Goal: Task Accomplishment & Management: Manage account settings

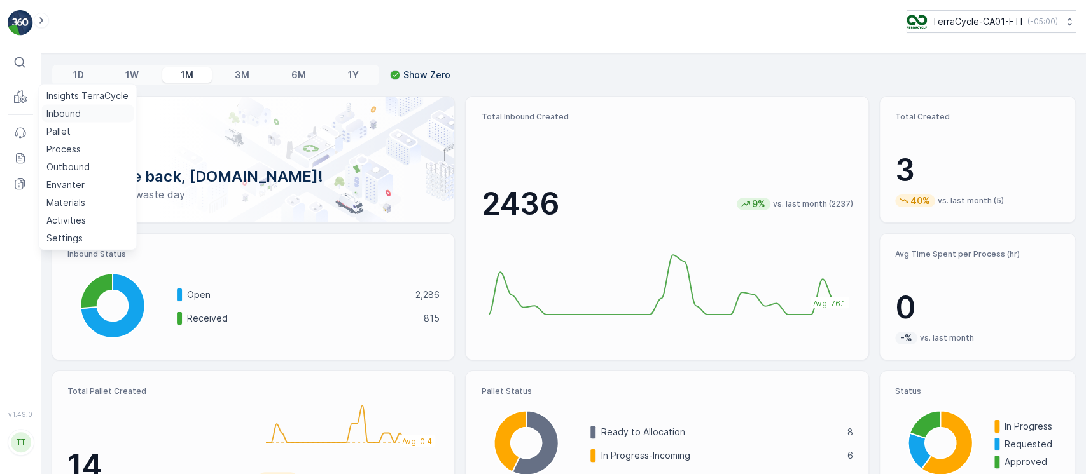
click at [67, 118] on p "Inbound" at bounding box center [63, 113] width 34 height 13
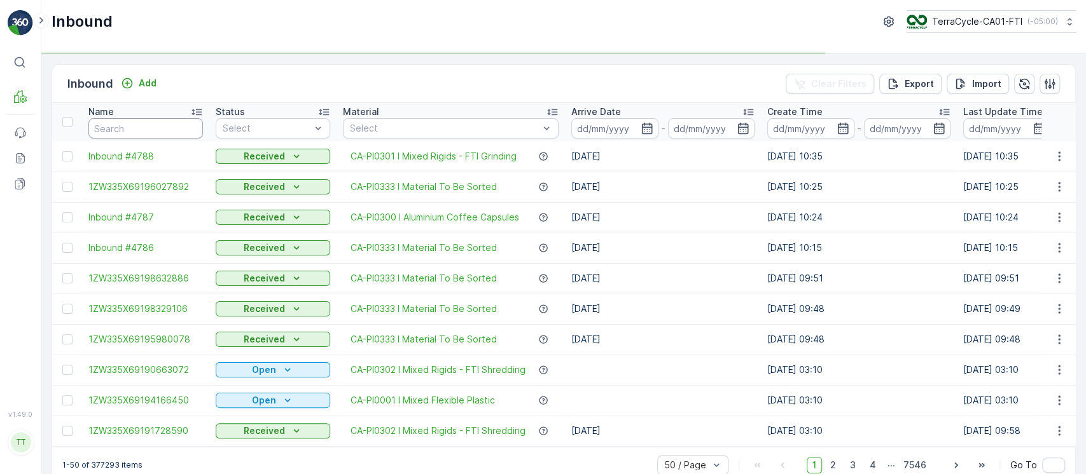
click at [182, 122] on input "text" at bounding box center [145, 128] width 114 height 20
paste input "1ZW335X69194240557"
type input "1ZW335X69194240557"
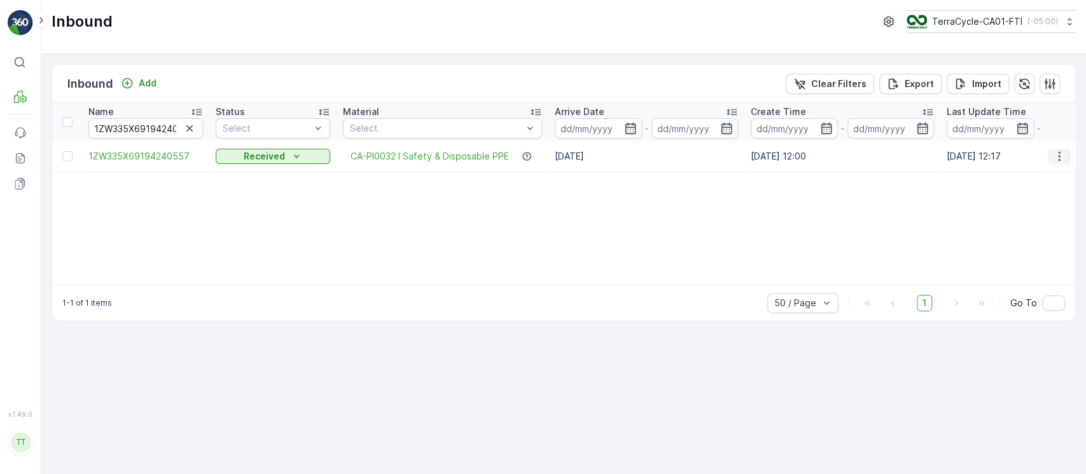
click at [1063, 161] on icon "button" at bounding box center [1059, 156] width 13 height 13
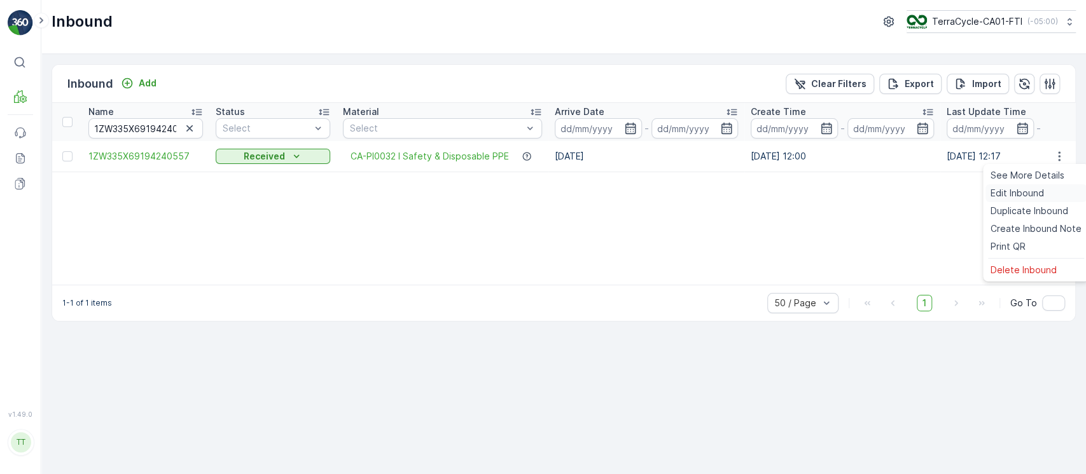
click at [1032, 194] on span "Edit Inbound" at bounding box center [1016, 193] width 53 height 13
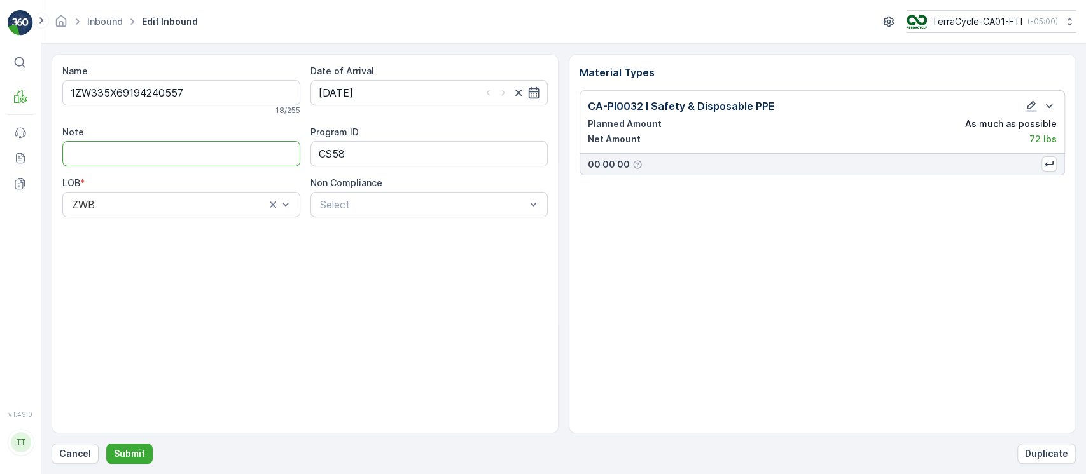
click at [240, 147] on input "Note" at bounding box center [181, 153] width 238 height 25
paste input "Solved. I didn't upload the file on time (CS Label) GV Aug 27, 2025"
type input "Solved. I didn't upload the file on time (CS Label) GV Aug 27, 2025"
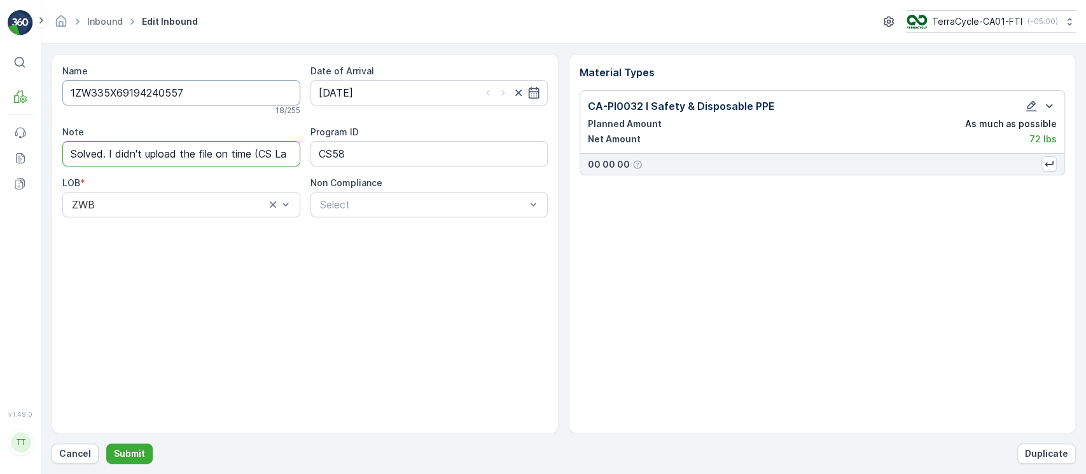
click at [221, 99] on input "1ZW335X69194240557" at bounding box center [181, 92] width 238 height 25
type input "1ZW335X69194240557A"
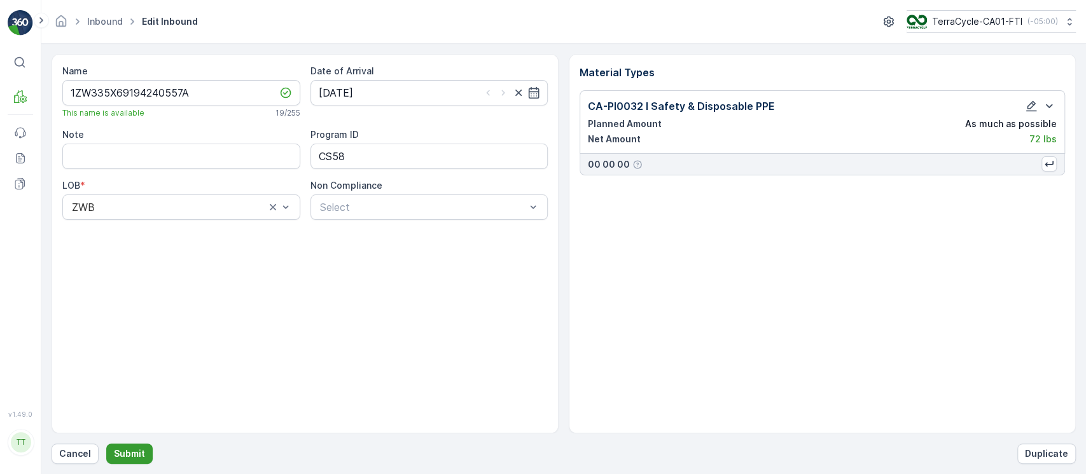
click at [130, 455] on p "Submit" at bounding box center [129, 454] width 31 height 13
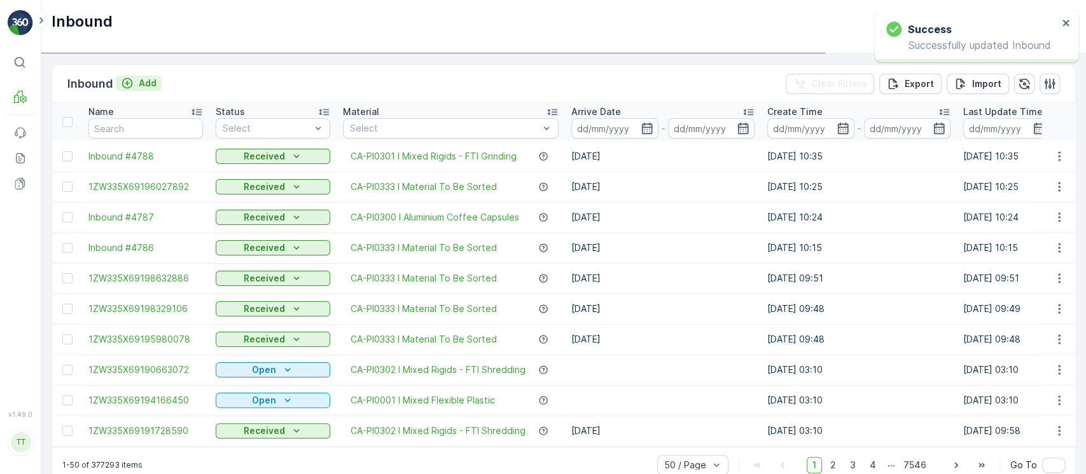
click at [148, 83] on p "Add" at bounding box center [148, 83] width 18 height 13
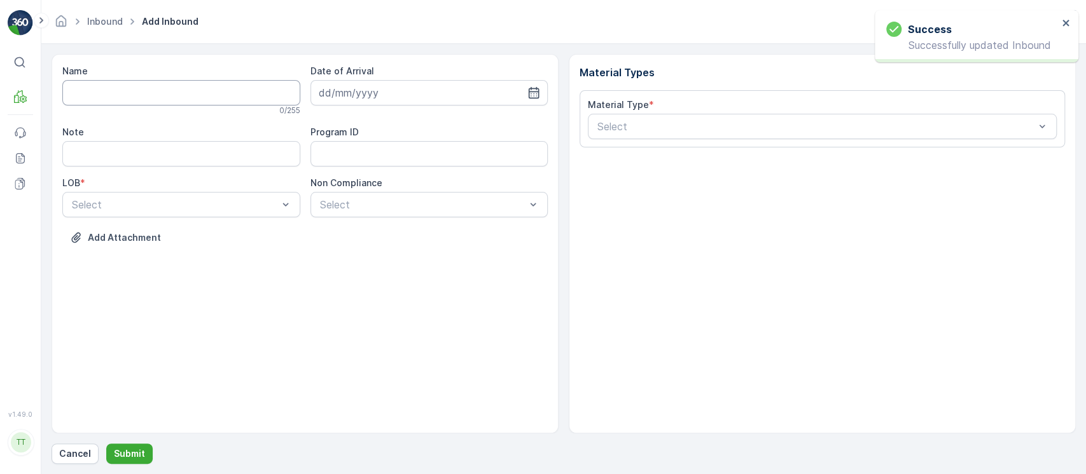
click at [229, 98] on input "Name" at bounding box center [181, 92] width 238 height 25
paste input "1ZW335X69194240557"
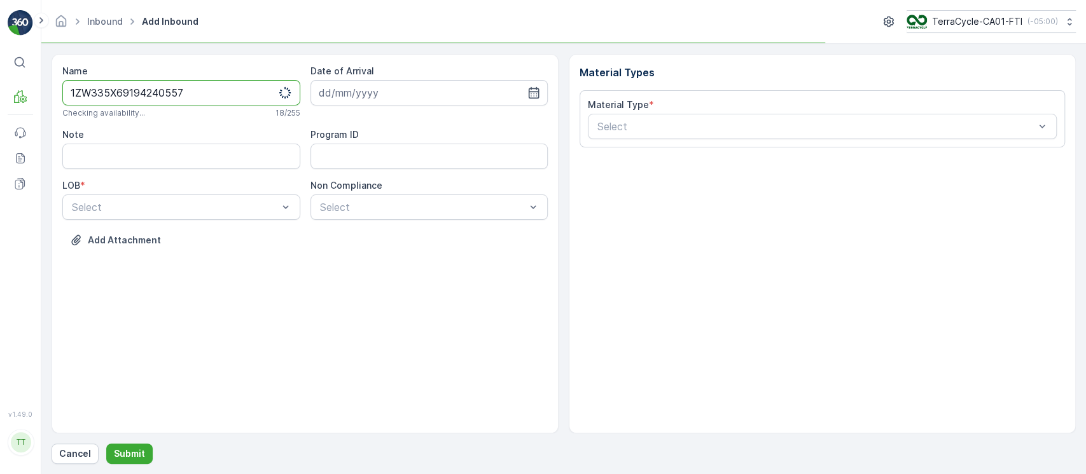
type input "1ZW335X69194240557"
click at [104, 160] on input "Note" at bounding box center [181, 156] width 238 height 25
paste input "CS25"
type input "CS25"
click at [238, 96] on input "1ZW335X69194240557" at bounding box center [181, 92] width 238 height 25
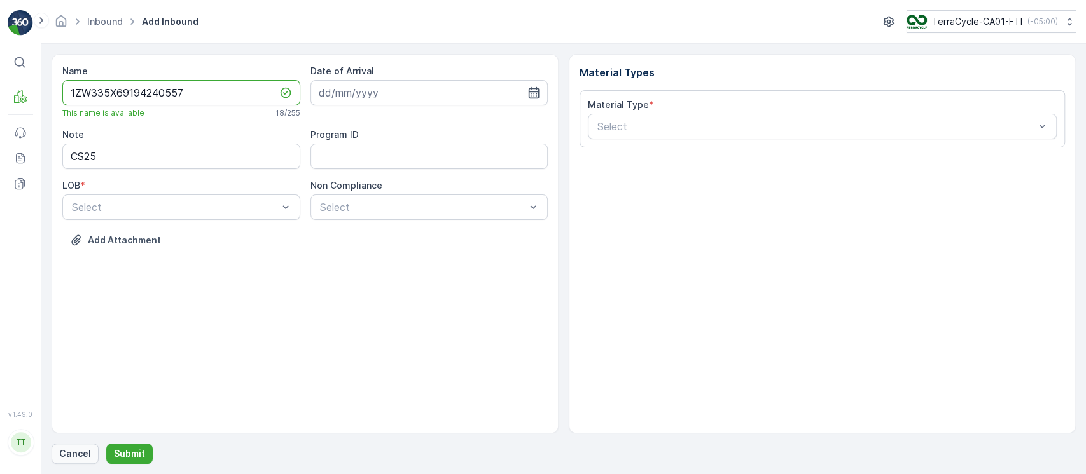
click at [76, 459] on p "Cancel" at bounding box center [75, 454] width 32 height 13
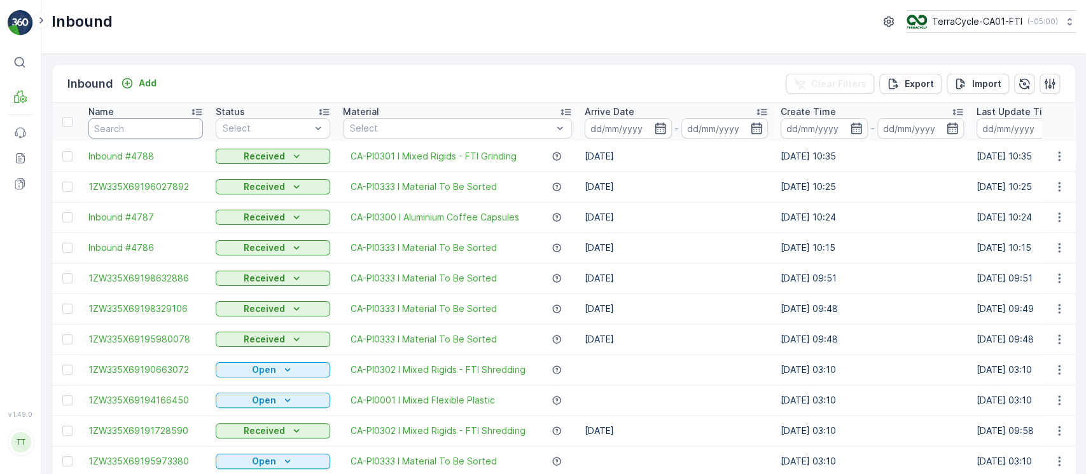
paste input "1ZW335X69193878111"
click at [158, 123] on input "text" at bounding box center [145, 128] width 114 height 20
type input "1ZW335X69193878111"
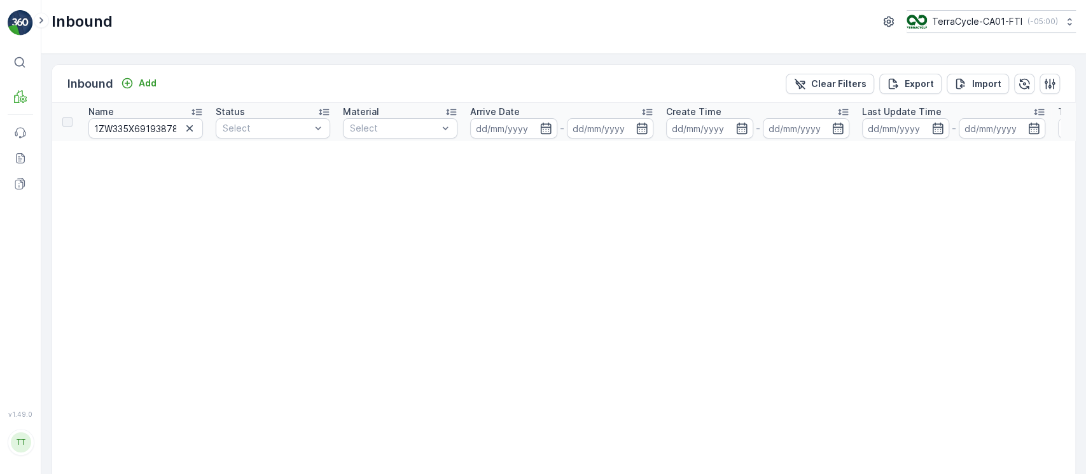
click at [170, 116] on div "Name" at bounding box center [145, 112] width 114 height 13
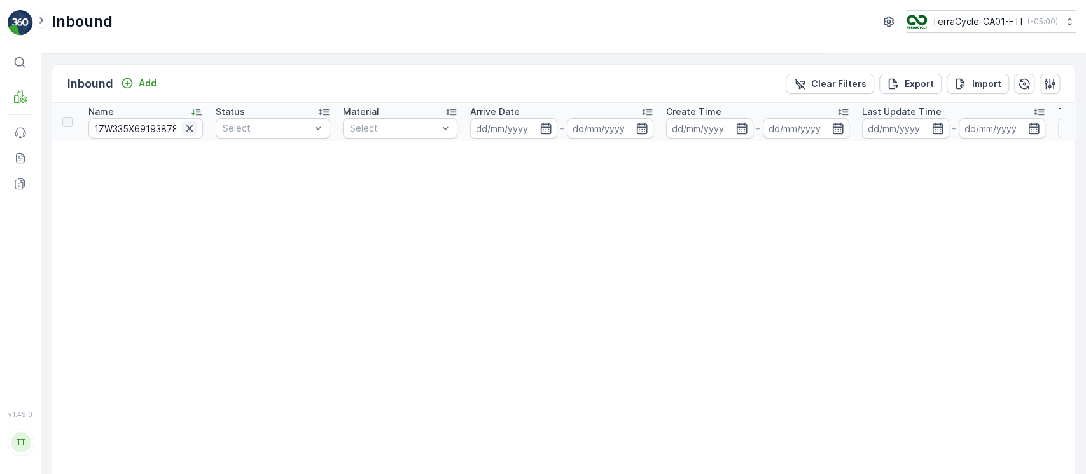
click at [190, 130] on icon "button" at bounding box center [189, 128] width 13 height 13
click at [190, 130] on input "text" at bounding box center [145, 128] width 114 height 20
paste input "1ZW335X69193713977"
type input "1ZW335X69193713977"
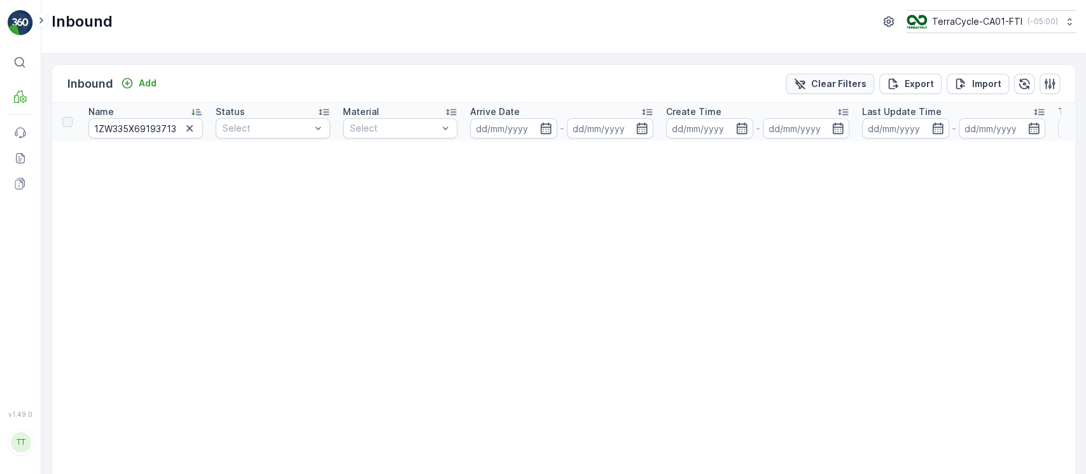
click at [829, 81] on p "Clear Filters" at bounding box center [838, 84] width 55 height 13
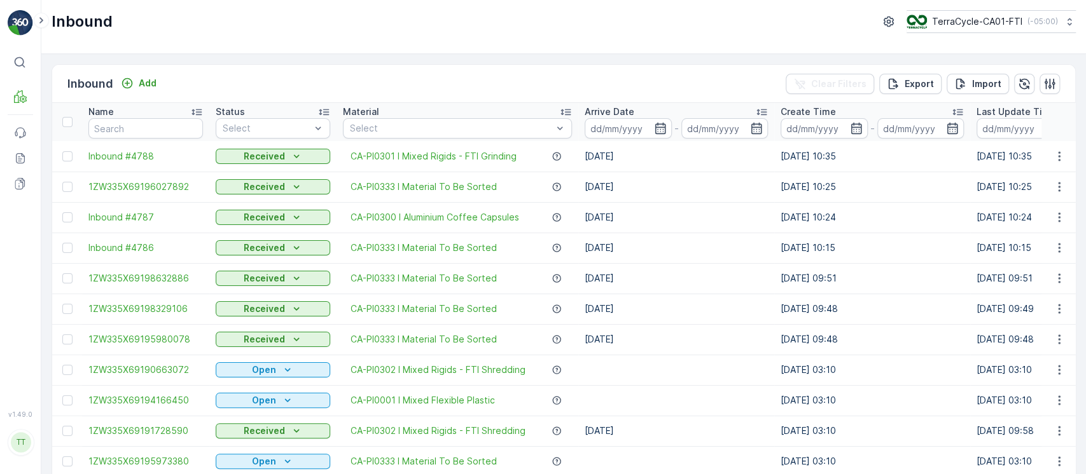
click at [174, 132] on input "text" at bounding box center [145, 128] width 114 height 20
paste input "1ZW335X69193725320"
type input "1ZW335X69193725320"
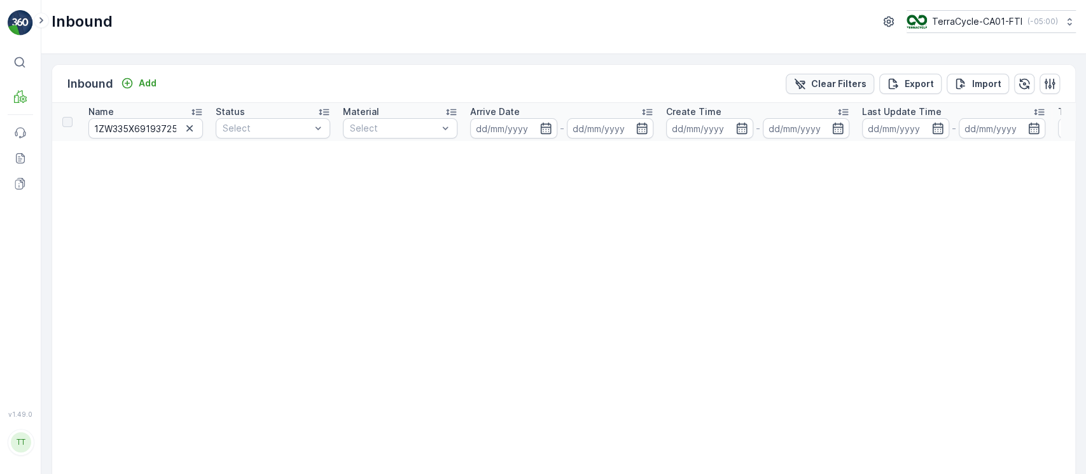
click at [858, 84] on p "Clear Filters" at bounding box center [838, 84] width 55 height 13
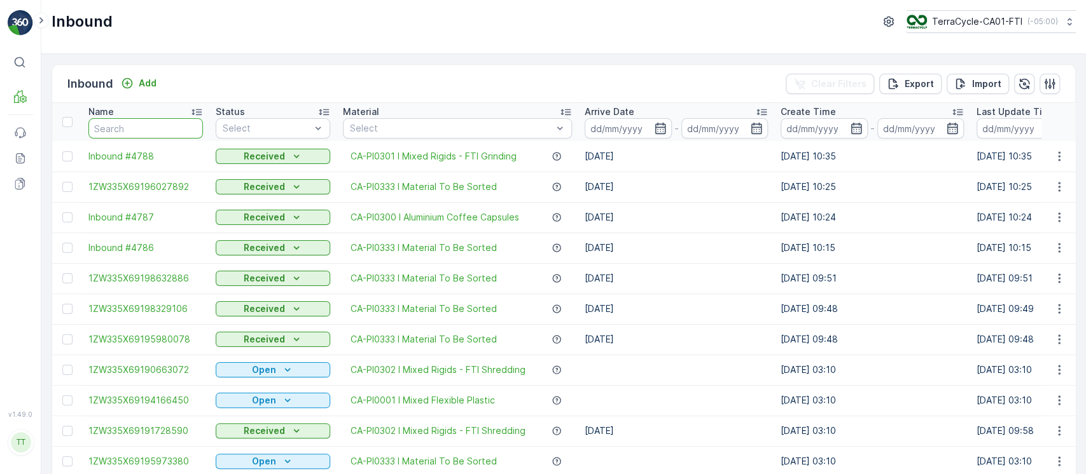
type input "1ZW335X69198298015"
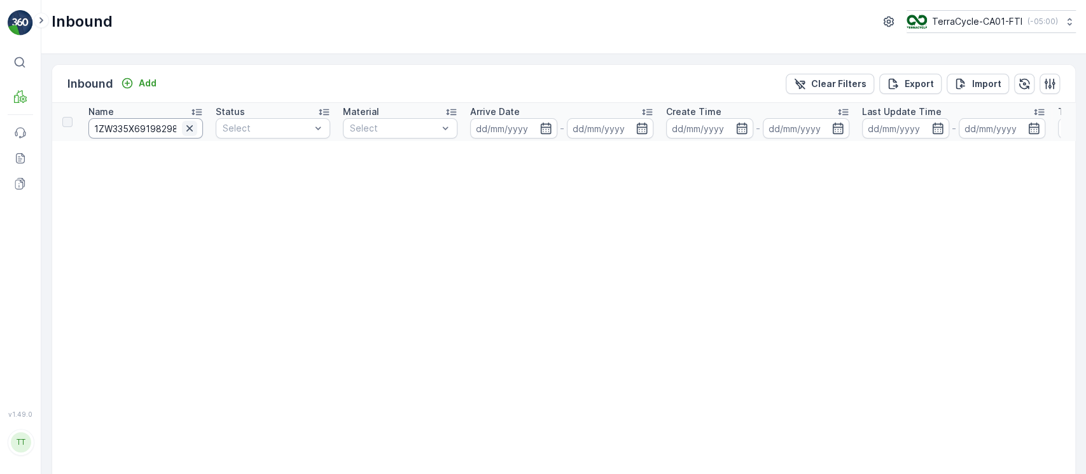
click at [191, 121] on button "button" at bounding box center [189, 128] width 15 height 15
paste input "1ZW335X69194125940"
type input "1ZW335X69194125940"
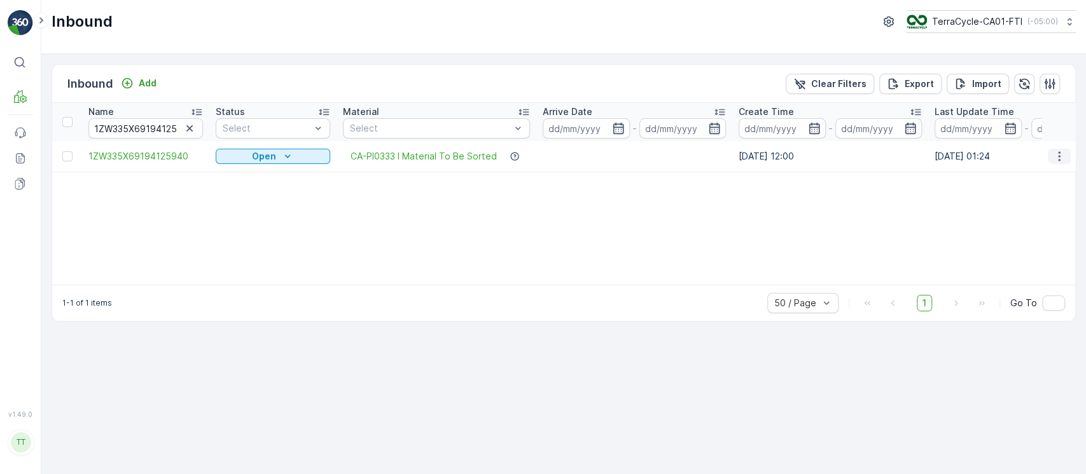
click at [1064, 155] on icon "button" at bounding box center [1059, 156] width 13 height 13
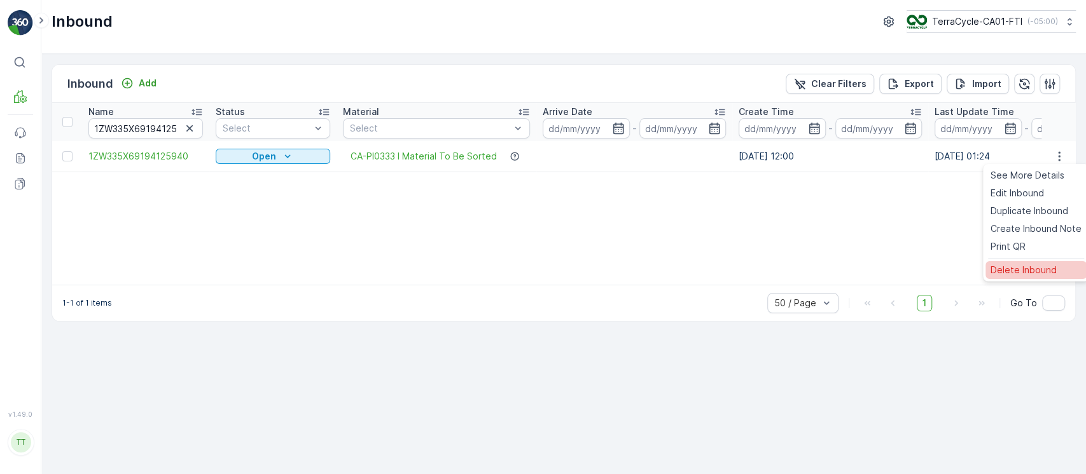
click at [1051, 265] on span "Delete Inbound" at bounding box center [1023, 270] width 66 height 13
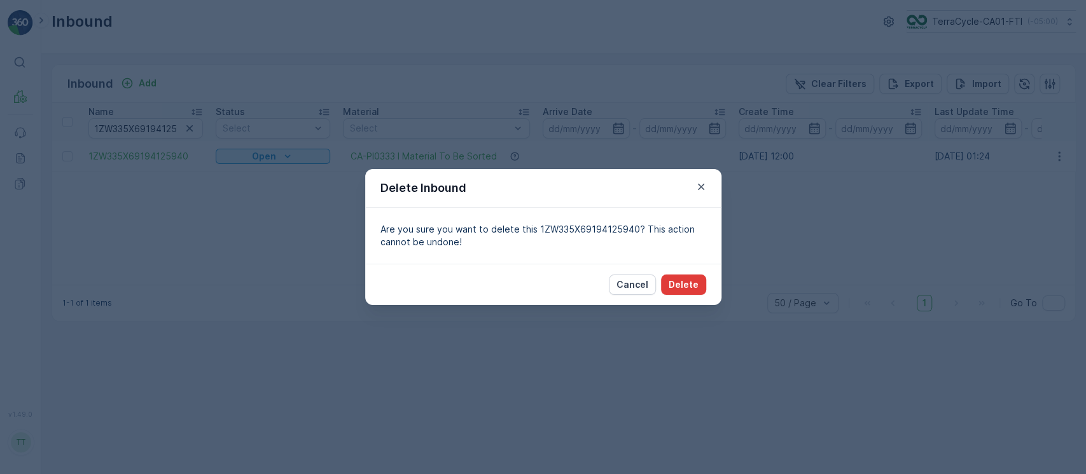
click at [686, 280] on p "Delete" at bounding box center [683, 285] width 30 height 13
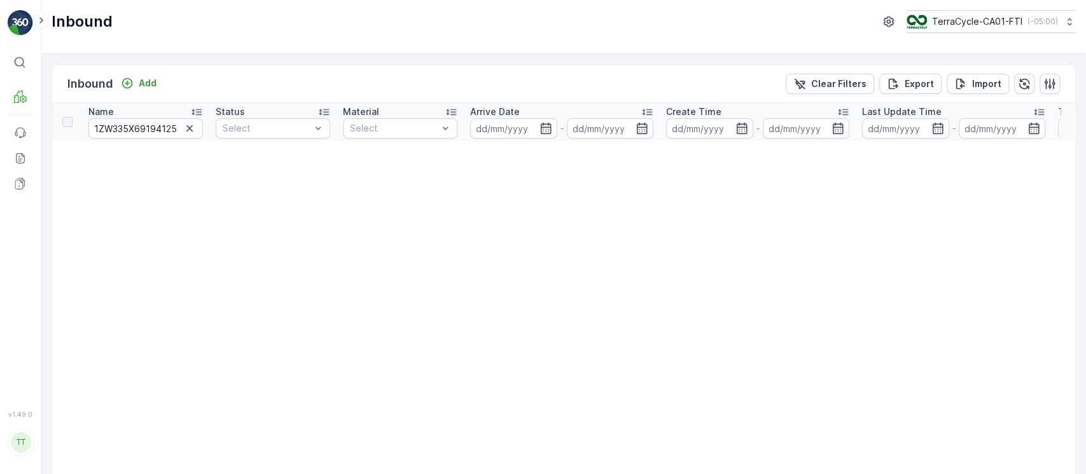
click at [832, 71] on div "Inbound Add Clear Filters Export Import" at bounding box center [563, 84] width 1023 height 38
click at [831, 78] on p "Clear Filters" at bounding box center [838, 84] width 55 height 13
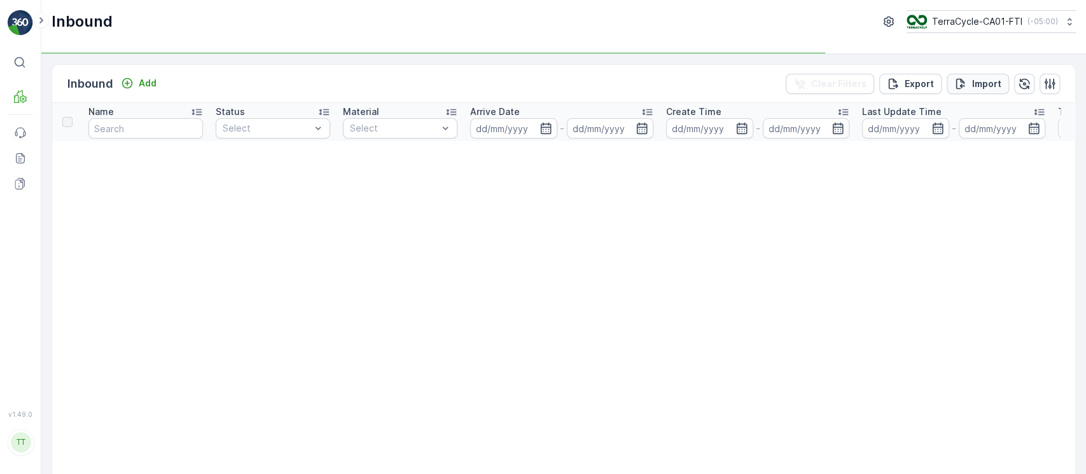
click at [990, 83] on p "Import" at bounding box center [986, 84] width 29 height 13
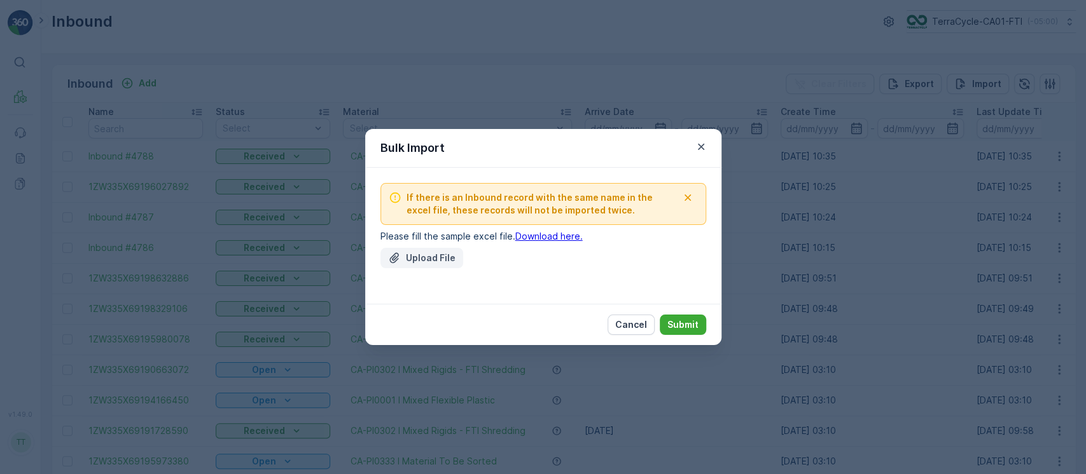
click at [446, 265] on button "Upload File" at bounding box center [421, 258] width 83 height 20
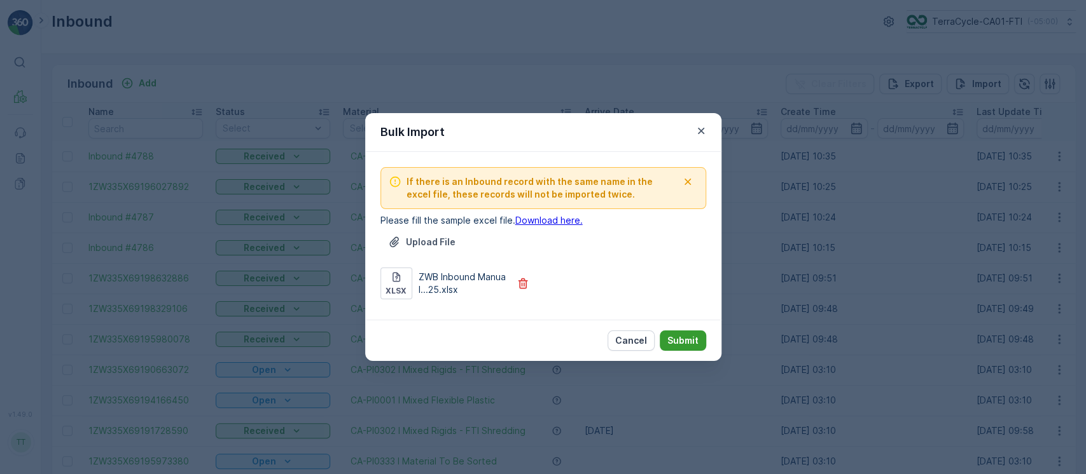
click at [679, 343] on p "Submit" at bounding box center [682, 341] width 31 height 13
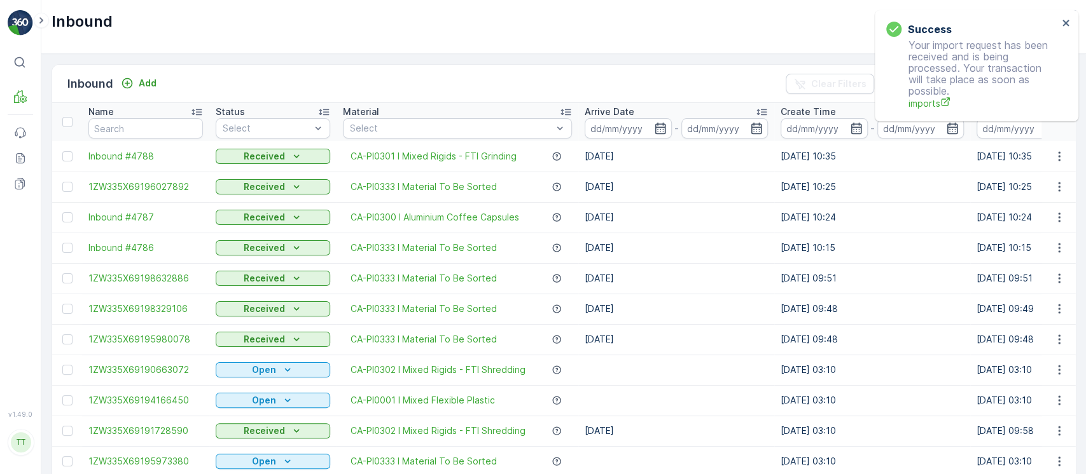
click at [1070, 22] on div "Success Your import request has been received and is being processed. Your tran…" at bounding box center [976, 65] width 204 height 111
click at [1066, 23] on icon "close" at bounding box center [1065, 23] width 6 height 6
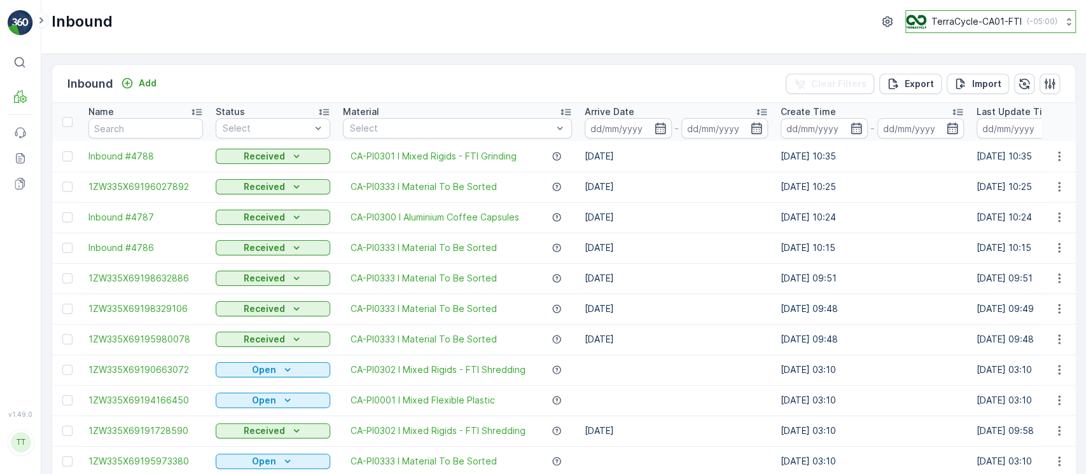
click at [1040, 26] on p "( -05:00 )" at bounding box center [1041, 22] width 31 height 10
type input "8"
click at [1005, 68] on ul "8 TerraCycle-US08-Aurora America/Chicago (-05:00)" at bounding box center [995, 68] width 179 height 64
click at [1000, 73] on span "TerraCycle-US08-Aurora" at bounding box center [986, 78] width 144 height 13
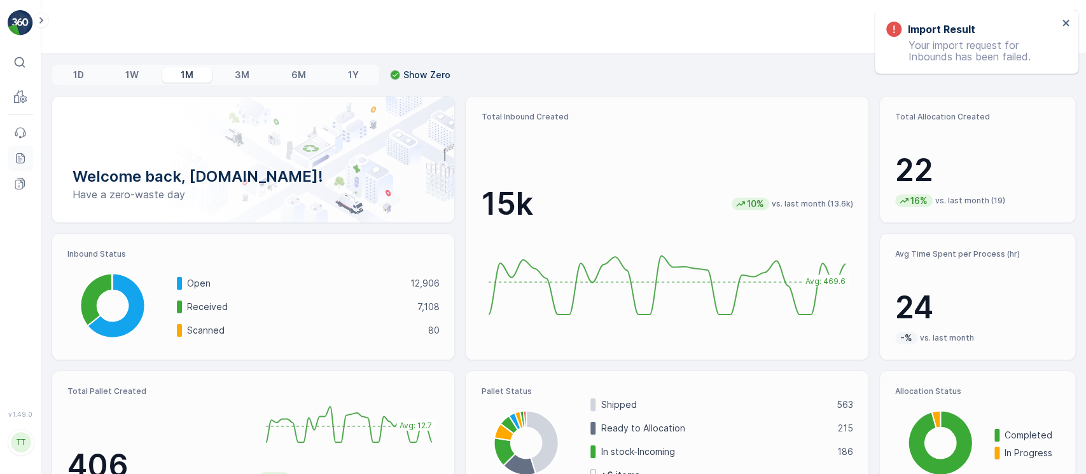
click at [20, 160] on icon at bounding box center [20, 158] width 13 height 13
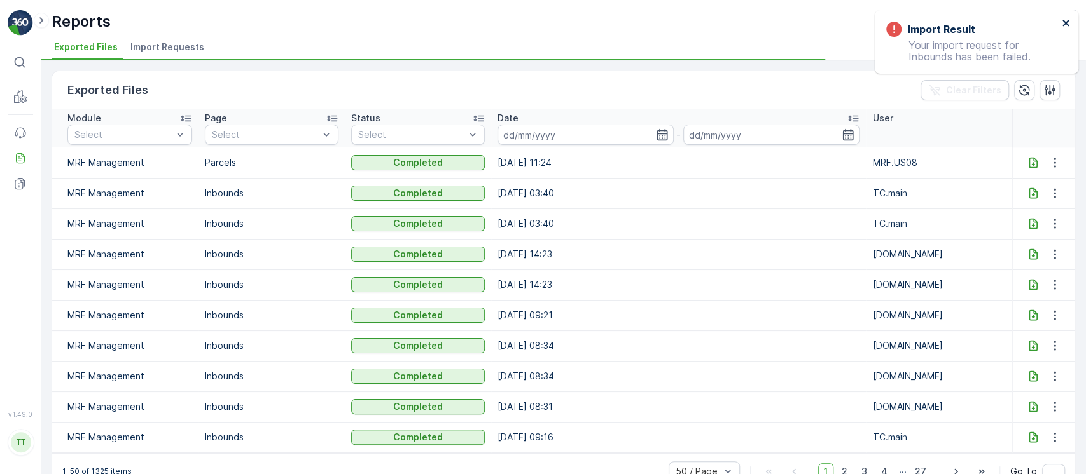
click at [1067, 25] on icon "close" at bounding box center [1065, 23] width 9 height 10
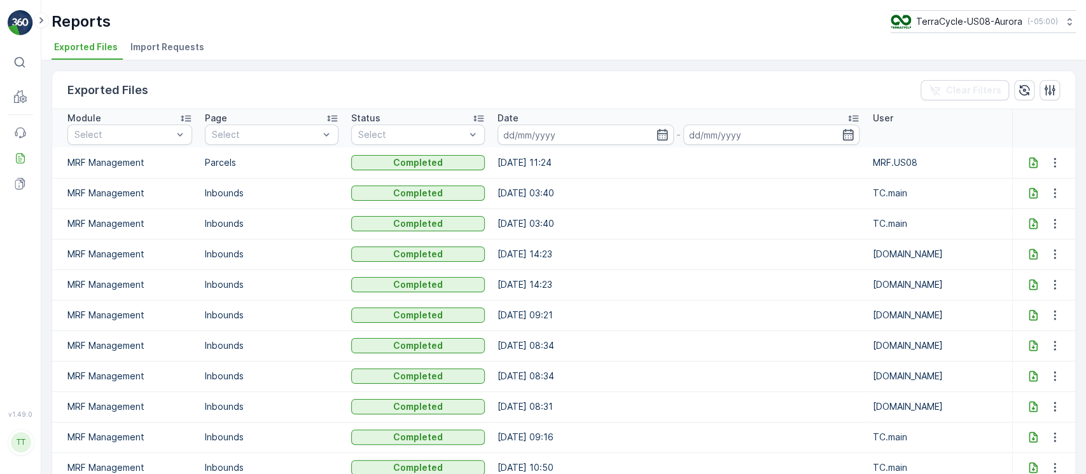
click at [183, 48] on span "Import Requests" at bounding box center [167, 47] width 74 height 13
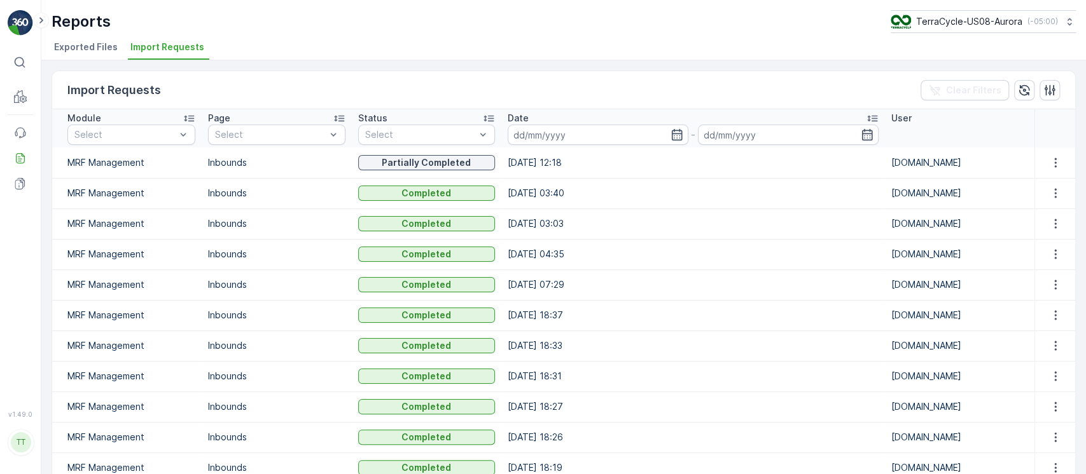
click at [1053, 170] on td at bounding box center [1054, 163] width 41 height 31
click at [1049, 158] on icon "button" at bounding box center [1055, 162] width 13 height 13
click at [1049, 185] on span "See More Details" at bounding box center [1044, 181] width 74 height 13
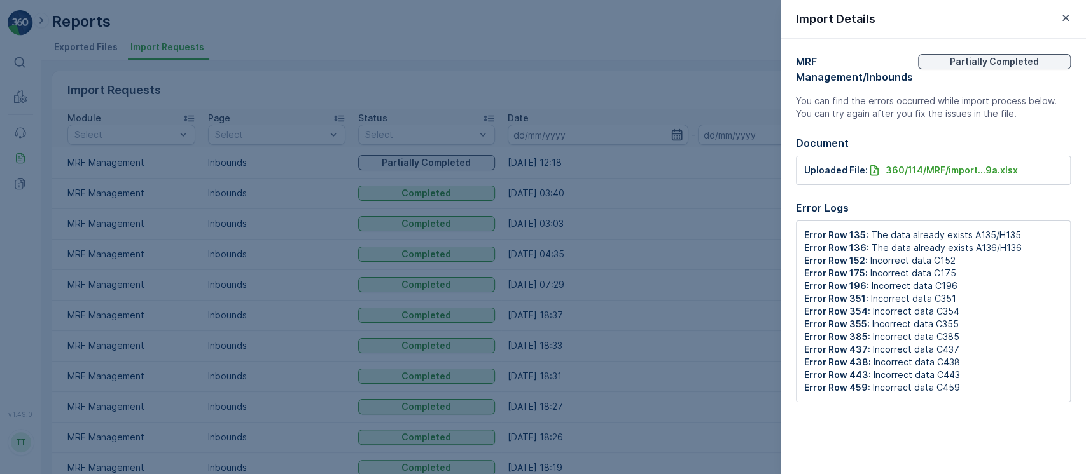
click at [162, 139] on div at bounding box center [543, 237] width 1086 height 474
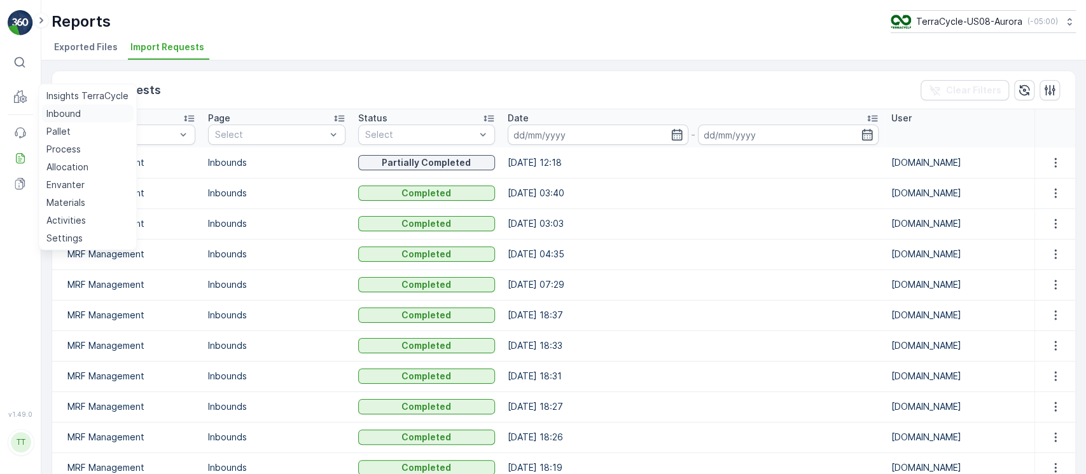
click at [59, 107] on p "Inbound" at bounding box center [63, 113] width 34 height 13
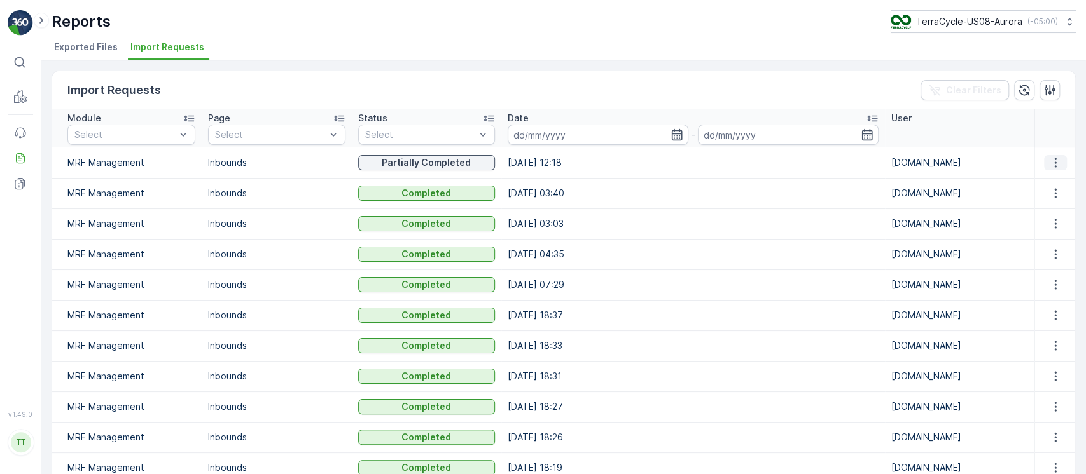
click at [1060, 160] on button "button" at bounding box center [1055, 162] width 23 height 15
click at [1048, 174] on div "See More Details" at bounding box center [1044, 181] width 84 height 18
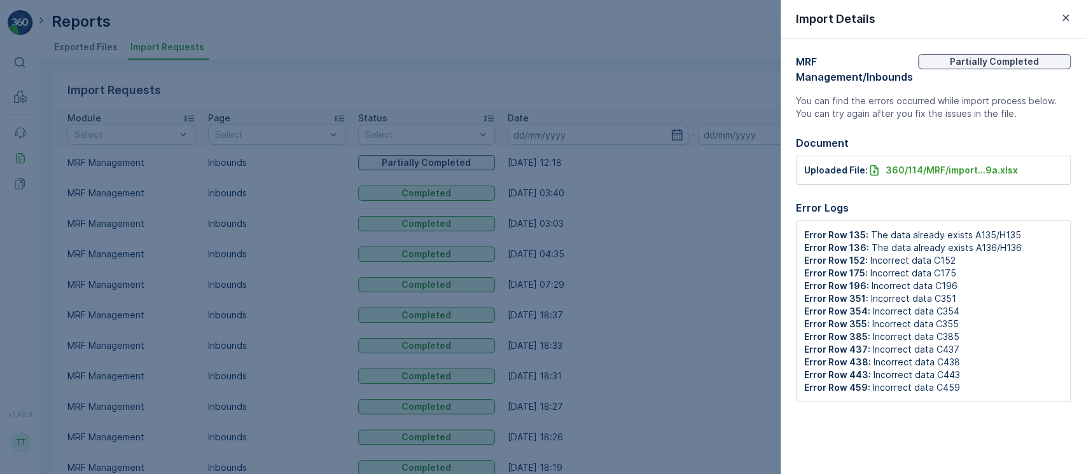
click at [521, 77] on div at bounding box center [543, 237] width 1086 height 474
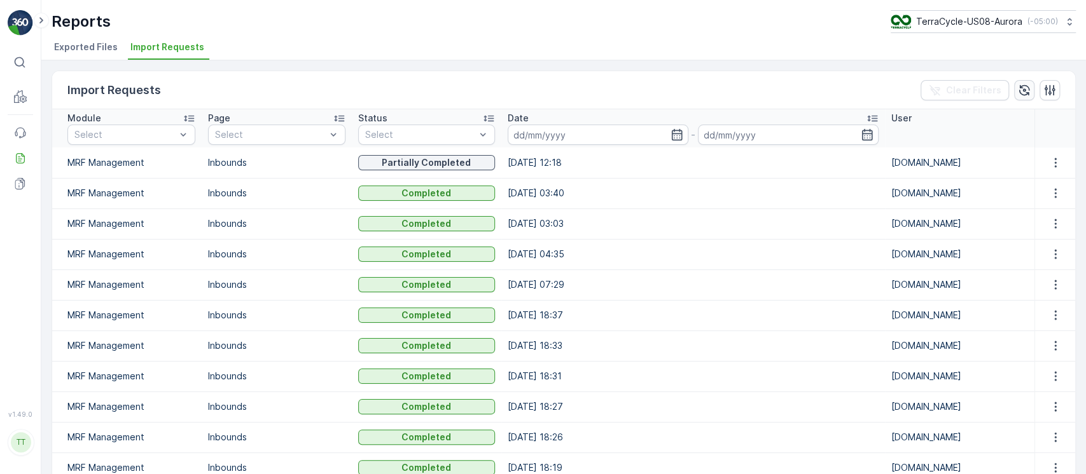
click at [1023, 86] on icon "button" at bounding box center [1024, 90] width 13 height 13
click at [953, 19] on p "TerraCycle-US08-Aurora" at bounding box center [968, 21] width 106 height 13
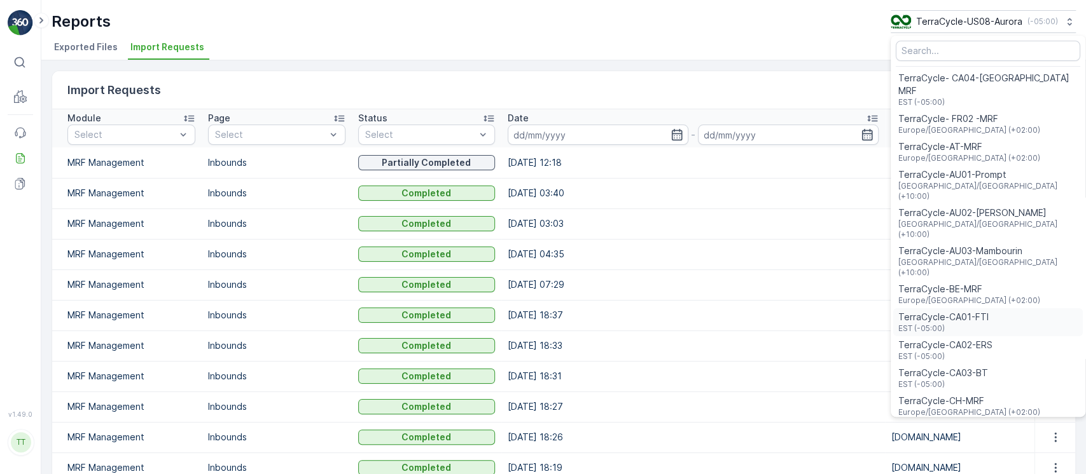
click at [959, 311] on span "TerraCycle-CA01-FTI" at bounding box center [943, 317] width 90 height 13
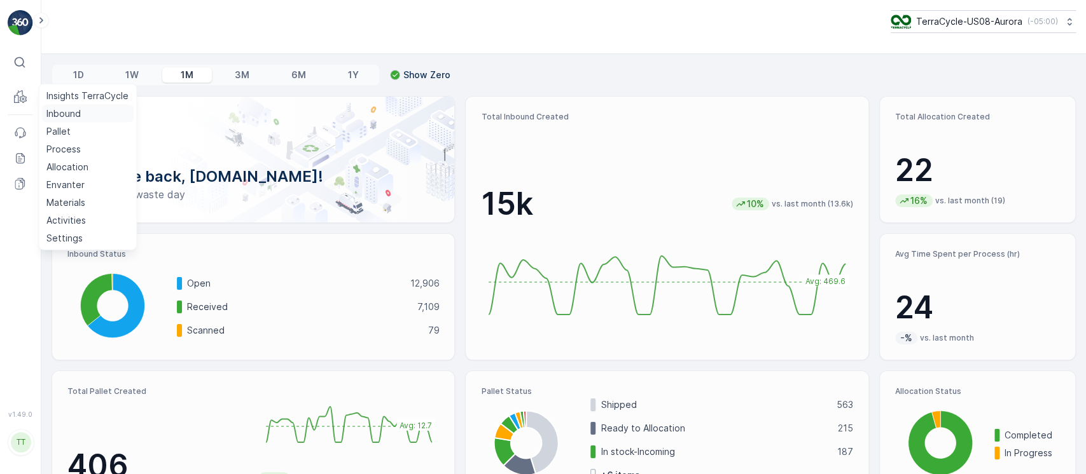
click at [64, 114] on p "Inbound" at bounding box center [63, 113] width 34 height 13
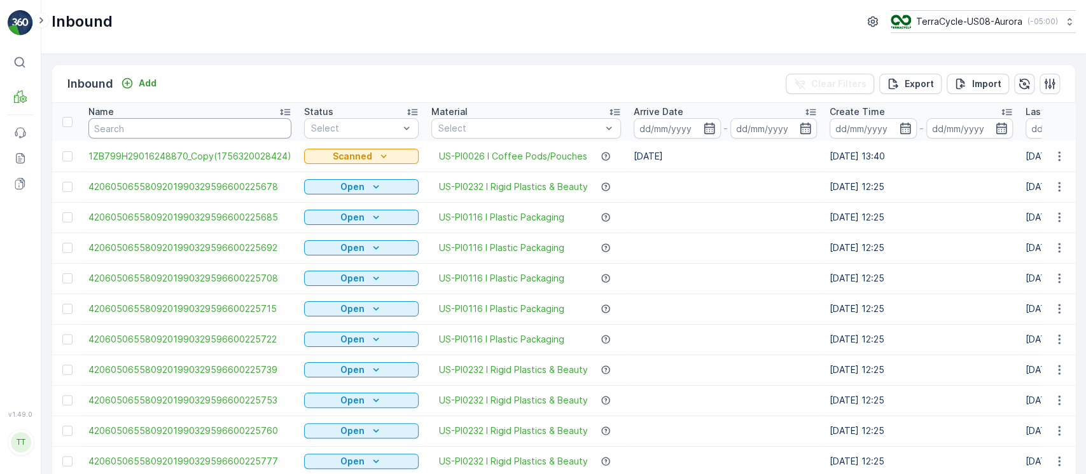
click at [251, 135] on input "text" at bounding box center [189, 128] width 203 height 20
paste input "1Z1AR8619090293823"
type input "1Z1AR8619090293823"
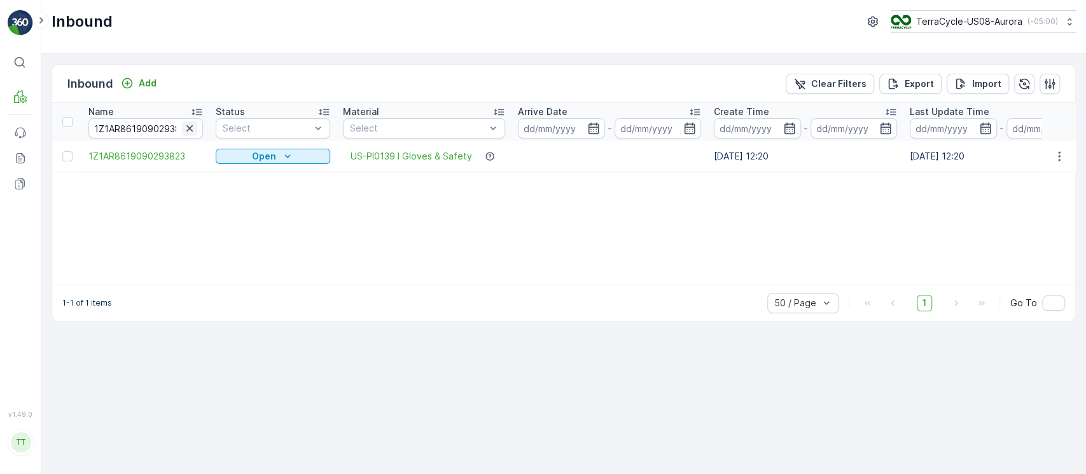
click at [193, 128] on icon "button" at bounding box center [189, 128] width 13 height 13
paste input "1Z1AR8619093031252"
type input "1Z1AR8619093031252"
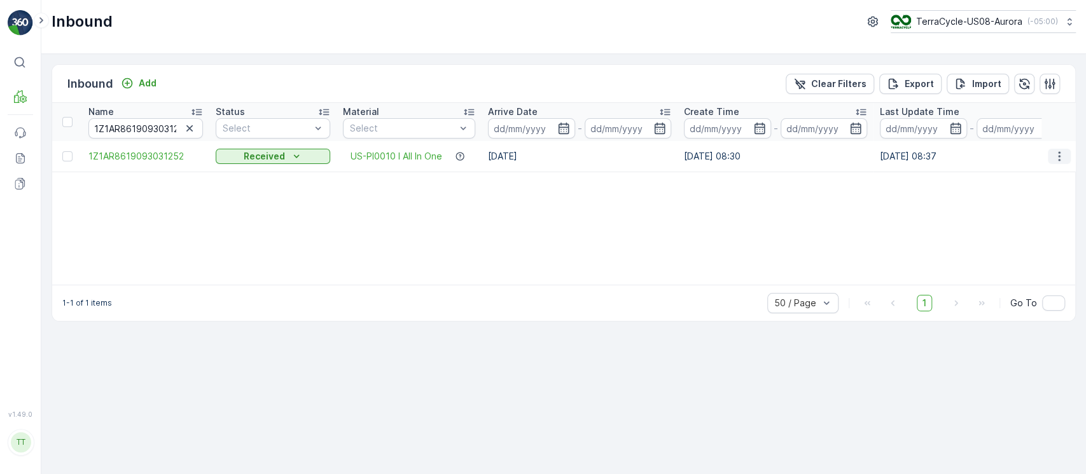
click at [1057, 155] on icon "button" at bounding box center [1059, 156] width 13 height 13
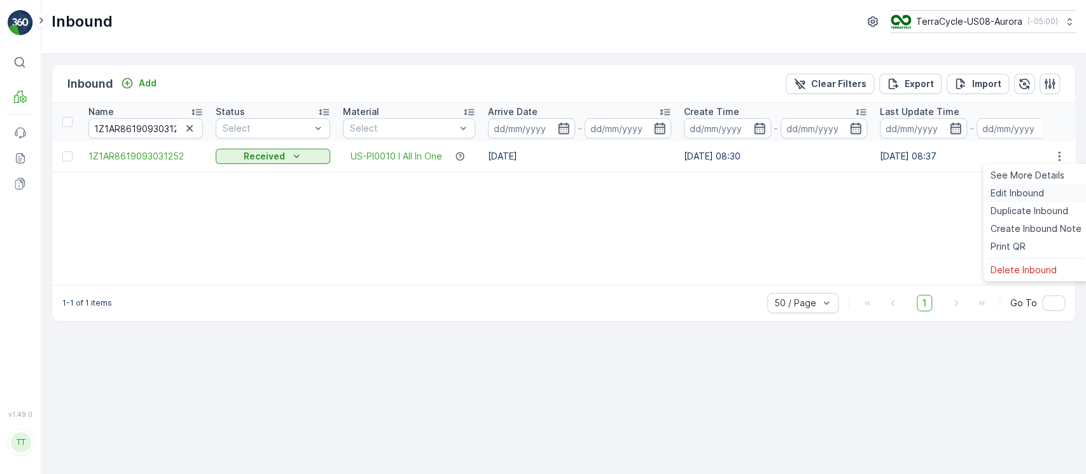
click at [1018, 188] on span "Edit Inbound" at bounding box center [1016, 193] width 53 height 13
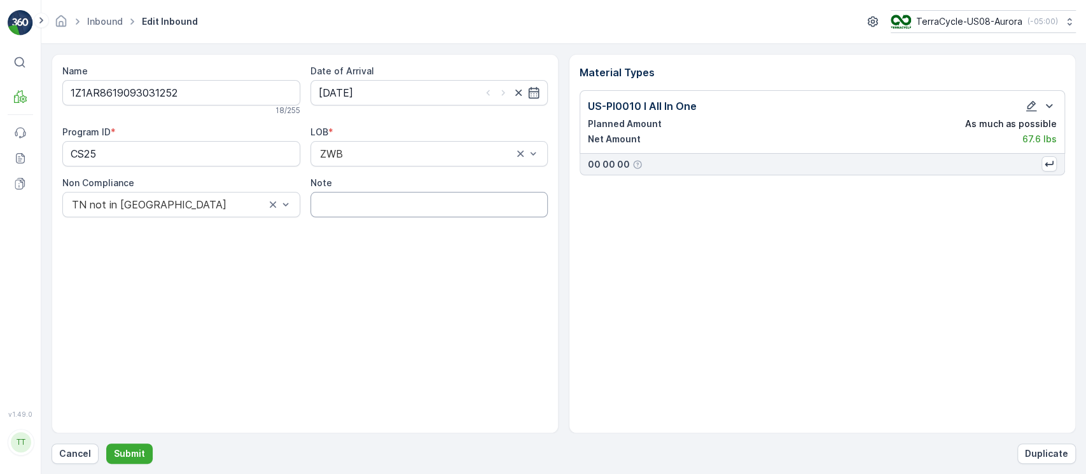
click at [432, 204] on input "Note" at bounding box center [429, 204] width 238 height 25
paste input "Solved. I didn't upload the file on time (Manual File) GV Aug 27, 2025"
type input "Solved. I didn't upload the file on time (Manual File) GV Aug 27, 2025"
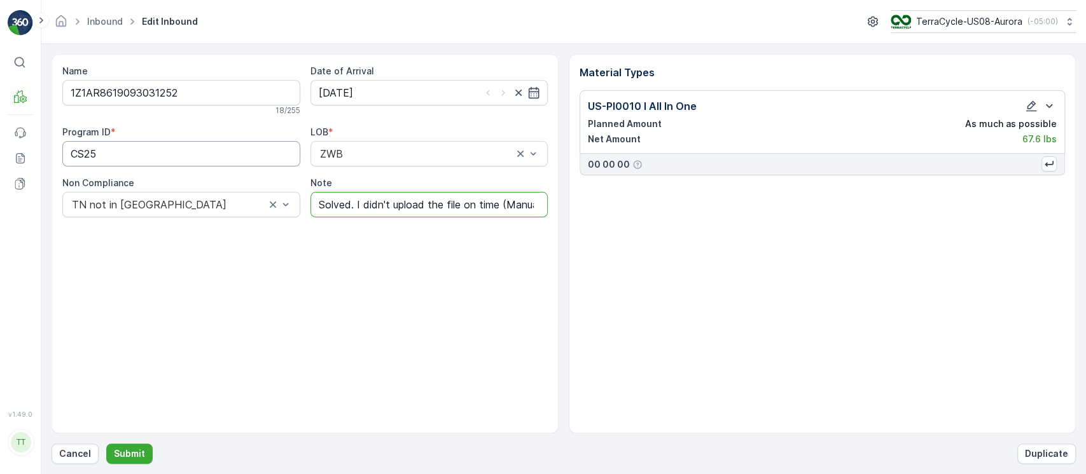
click at [251, 162] on ID "CS25" at bounding box center [181, 153] width 238 height 25
paste ID "-L"
type ID "CS25-L"
click at [137, 452] on p "Submit" at bounding box center [129, 454] width 31 height 13
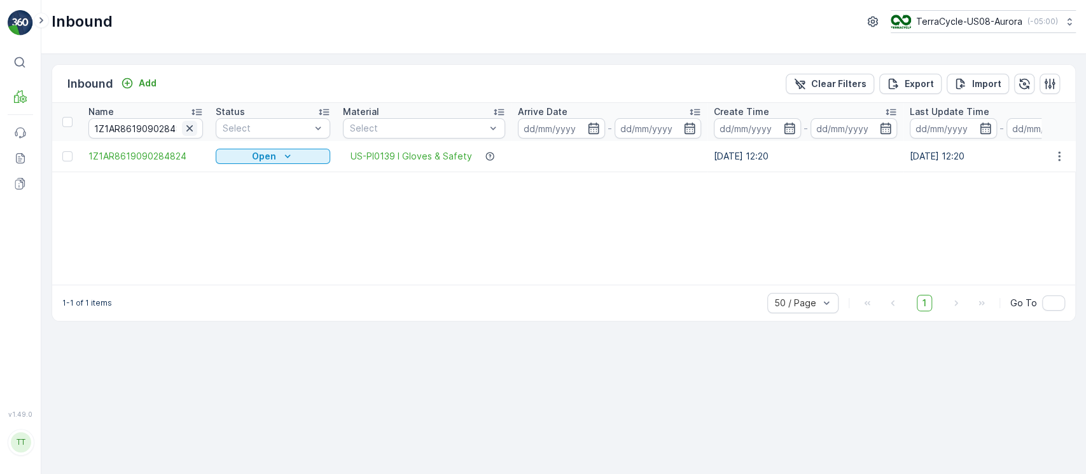
click at [187, 128] on icon "button" at bounding box center [189, 128] width 13 height 13
paste input "1Z1AR8619093389359"
type input "1Z1AR8619093389359"
click at [1058, 156] on icon "button" at bounding box center [1059, 156] width 13 height 13
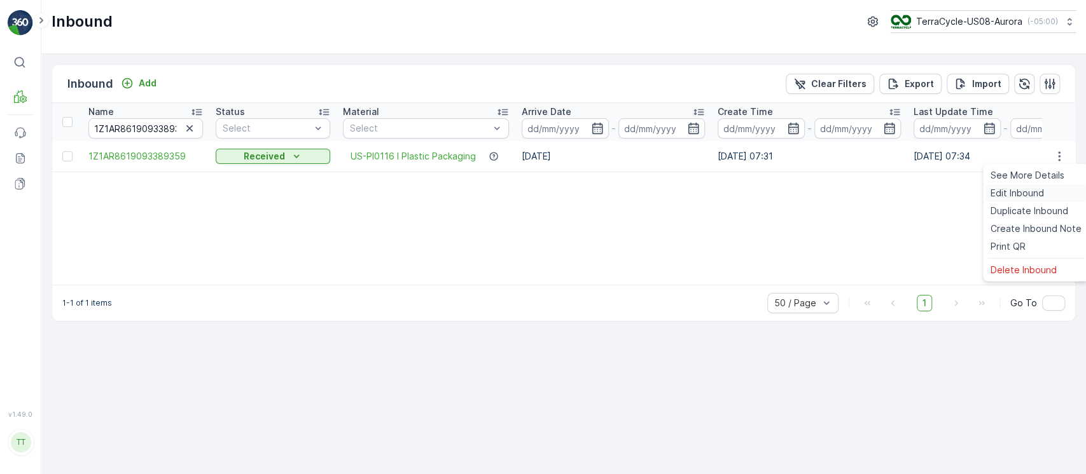
click at [1047, 195] on div "Edit Inbound" at bounding box center [1035, 193] width 101 height 18
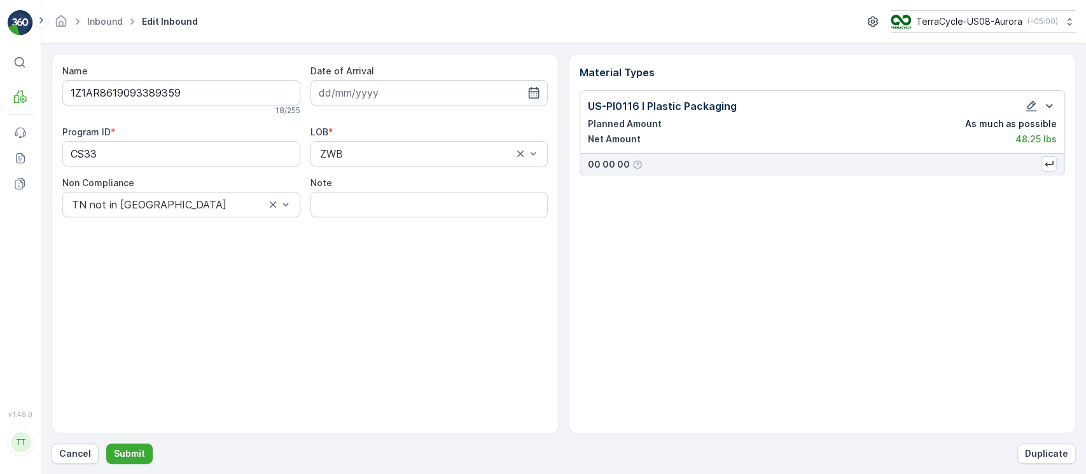
type input "27.08.2025"
click at [367, 205] on input "Note" at bounding box center [429, 204] width 238 height 25
paste input "Solved. I didn't upload the file on time (Manual File) GV Aug 27, 2025"
type input "Solved. I didn't upload the file on time (Manual File) GV Aug 27, 2025"
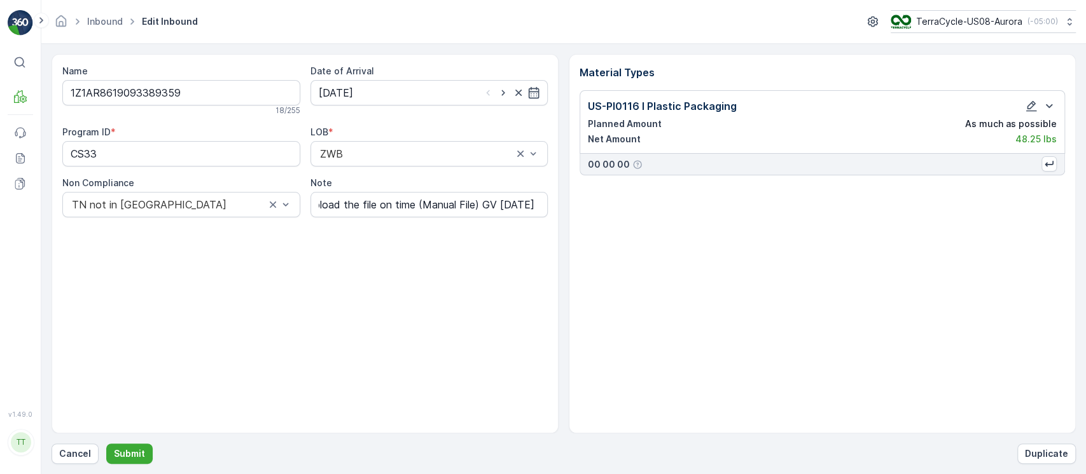
scroll to position [0, 0]
click at [270, 155] on ID "CS33" at bounding box center [181, 153] width 238 height 25
paste ID "-L"
type ID "CS33-L"
click at [106, 444] on button "Submit" at bounding box center [129, 454] width 46 height 20
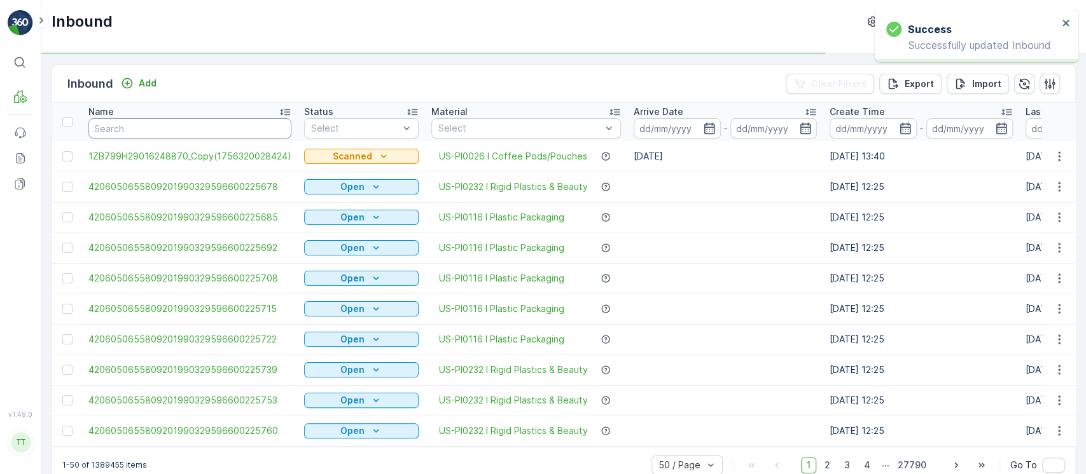
click at [252, 121] on input "text" at bounding box center [189, 128] width 203 height 20
paste input "1ZB799H29025881963"
type input "1ZB799H29025881963"
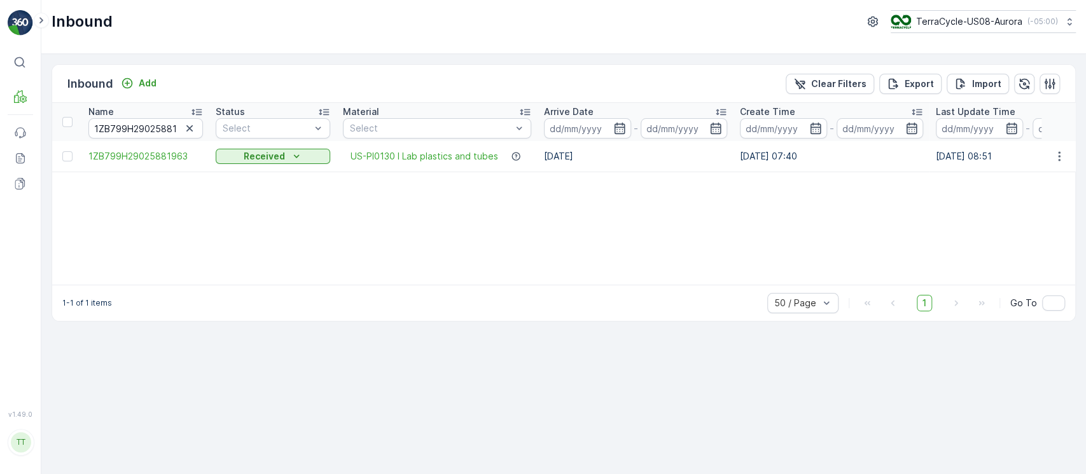
click at [1059, 156] on icon "button" at bounding box center [1059, 156] width 2 height 10
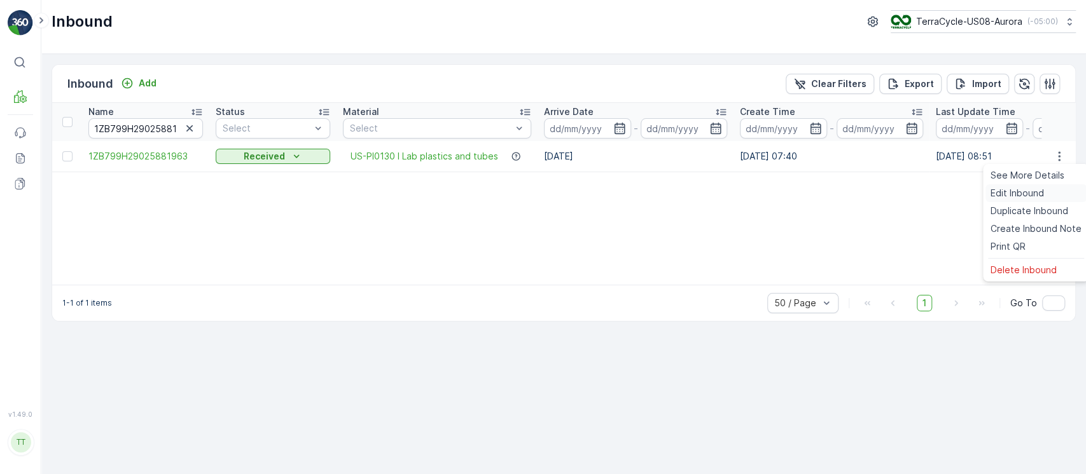
click at [1049, 190] on div "Edit Inbound" at bounding box center [1035, 193] width 101 height 18
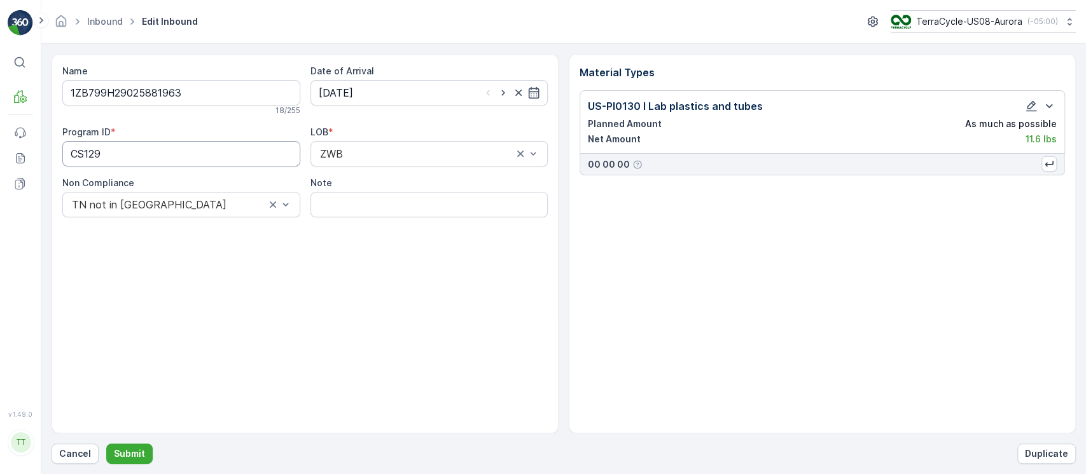
click at [222, 161] on ID "CS129" at bounding box center [181, 153] width 238 height 25
paste ID "-M"
type ID "CS129-M"
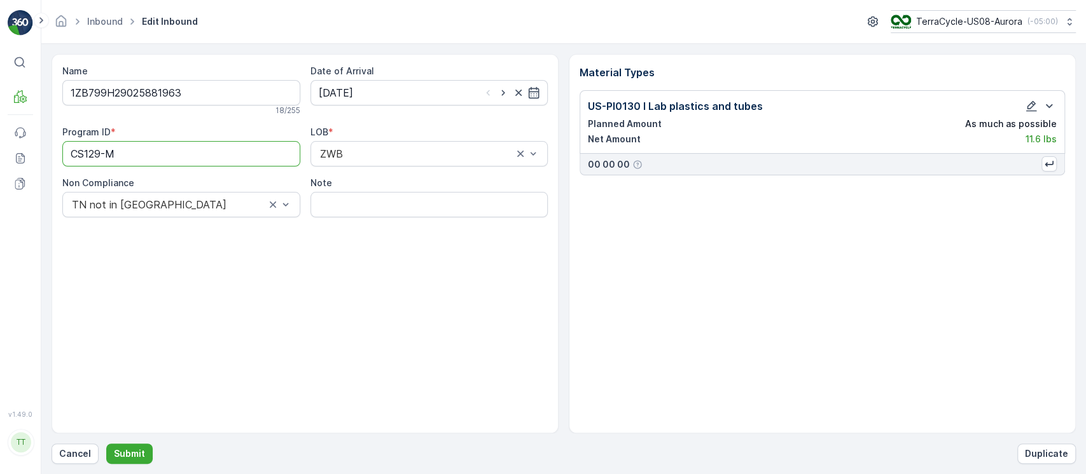
click at [384, 426] on div "Name 1ZB799H29025881963 18 / 255 Date of Arrival 27.08.2025 Program ID * CS129-…" at bounding box center [305, 244] width 507 height 380
click at [410, 208] on input "Note" at bounding box center [429, 204] width 238 height 25
paste input "Solved. I didn't upload the file on time (Manual File) GV Aug 27, 2025"
type input "Solved. I didn't upload the file on time (Manual File) GV Aug 27, 2025"
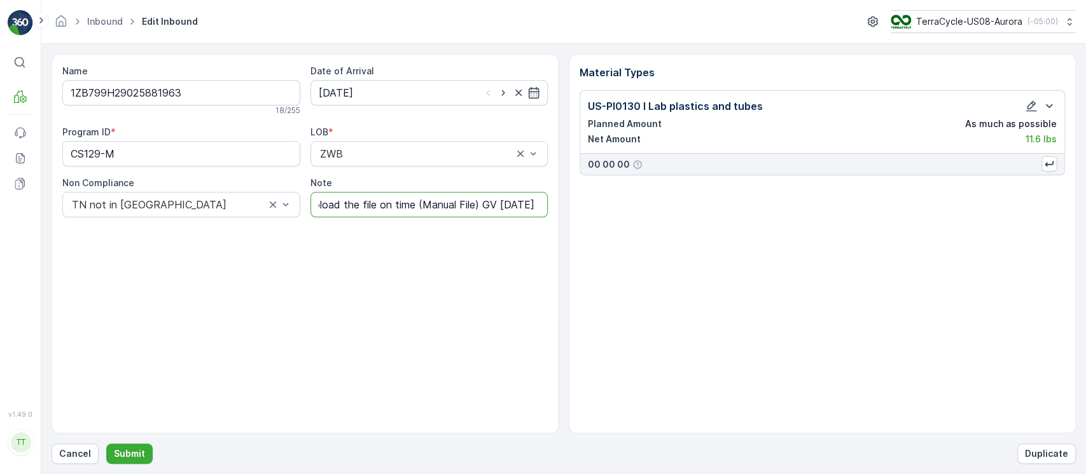
click at [106, 444] on button "Submit" at bounding box center [129, 454] width 46 height 20
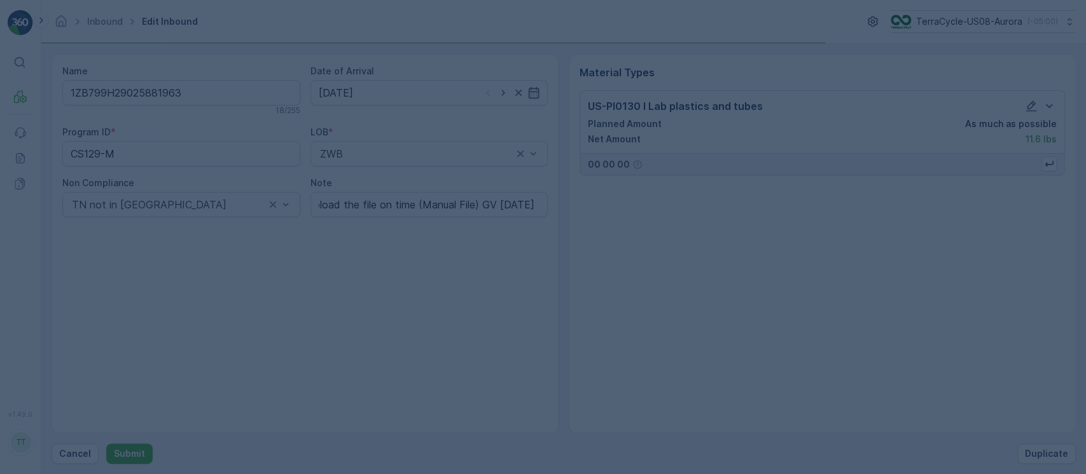
scroll to position [0, 0]
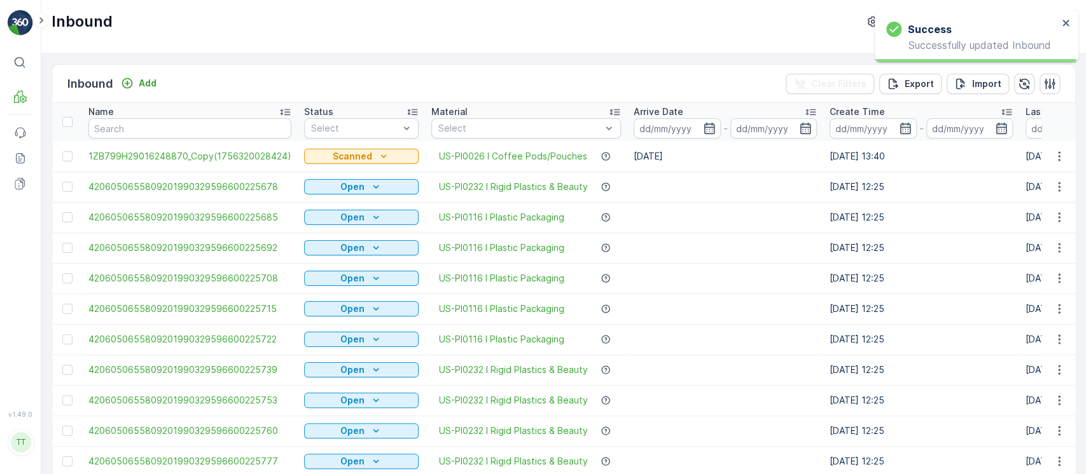
click at [256, 130] on input "text" at bounding box center [189, 128] width 203 height 20
paste input "1Z1AR8619094863530"
type input "1Z1AR8619094863530"
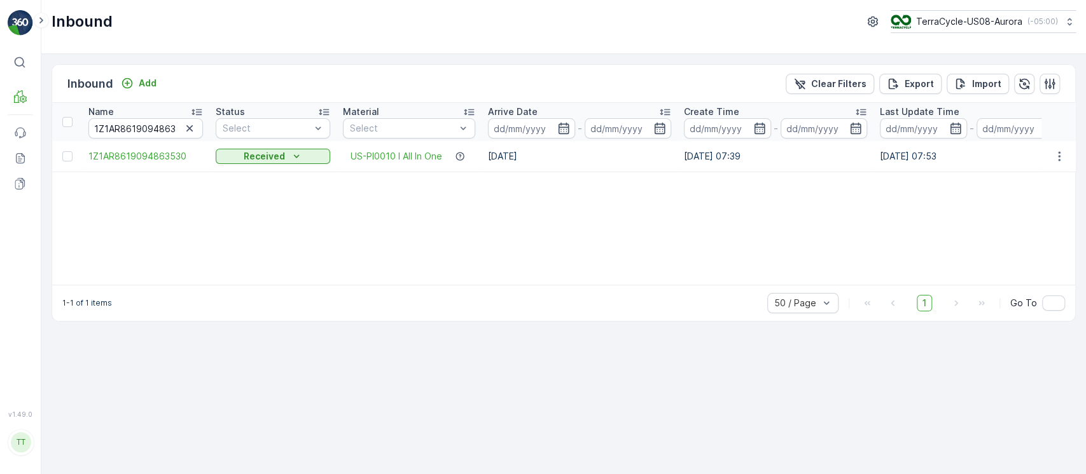
click at [1062, 156] on icon "button" at bounding box center [1059, 156] width 13 height 13
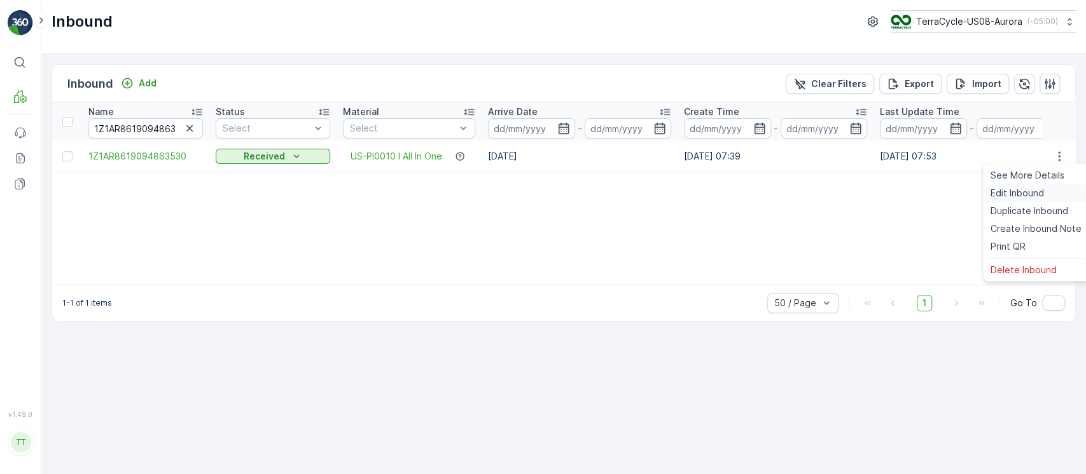
click at [1042, 189] on span "Edit Inbound" at bounding box center [1016, 193] width 53 height 13
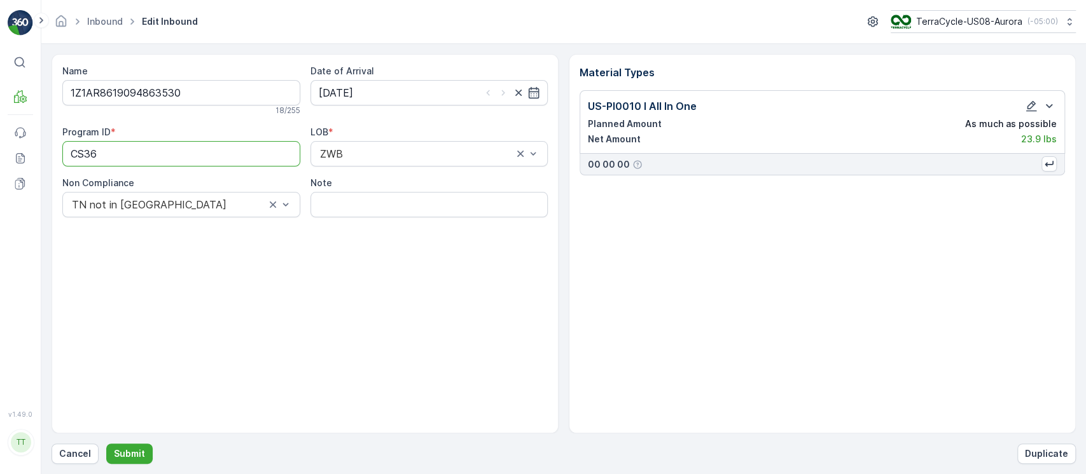
drag, startPoint x: 97, startPoint y: 140, endPoint x: 0, endPoint y: 126, distance: 97.7
click at [0, 126] on div "⌘B MRF Events Reports Documents v 1.49.0 TT TC.GLOBAL clemence.vasseur@terracyc…" at bounding box center [543, 237] width 1086 height 474
paste ID "-L"
type ID "CS36-L"
click at [403, 211] on input "Note" at bounding box center [429, 204] width 238 height 25
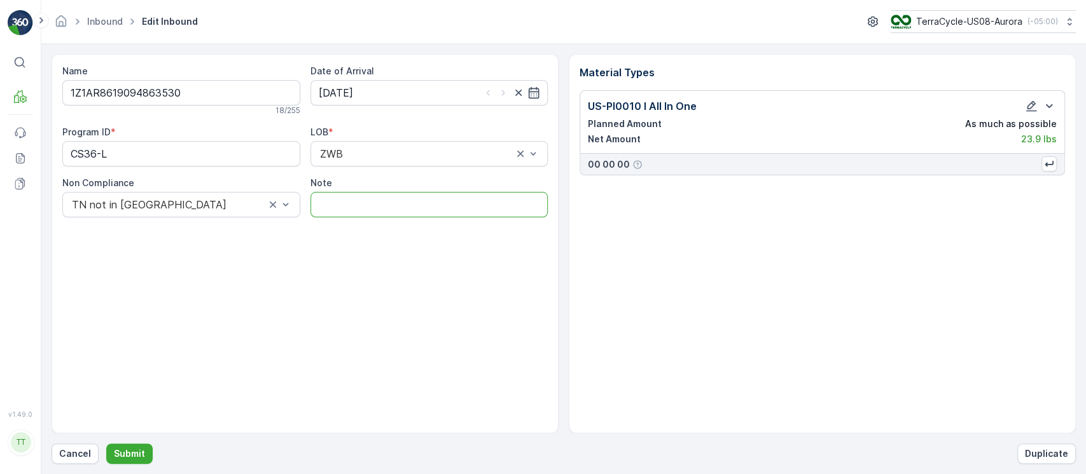
paste input "Solved. I didn't upload the file on time (Manual File) GV Aug 27, 2025"
type input "Solved. I didn't upload the file on time (Manual File) GV Aug 27, 2025"
click at [106, 444] on button "Submit" at bounding box center [129, 454] width 46 height 20
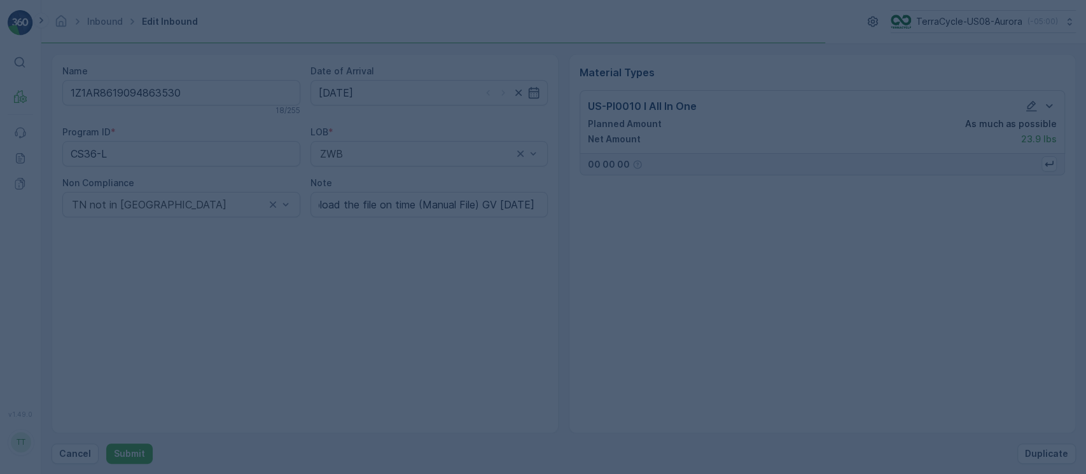
scroll to position [0, 0]
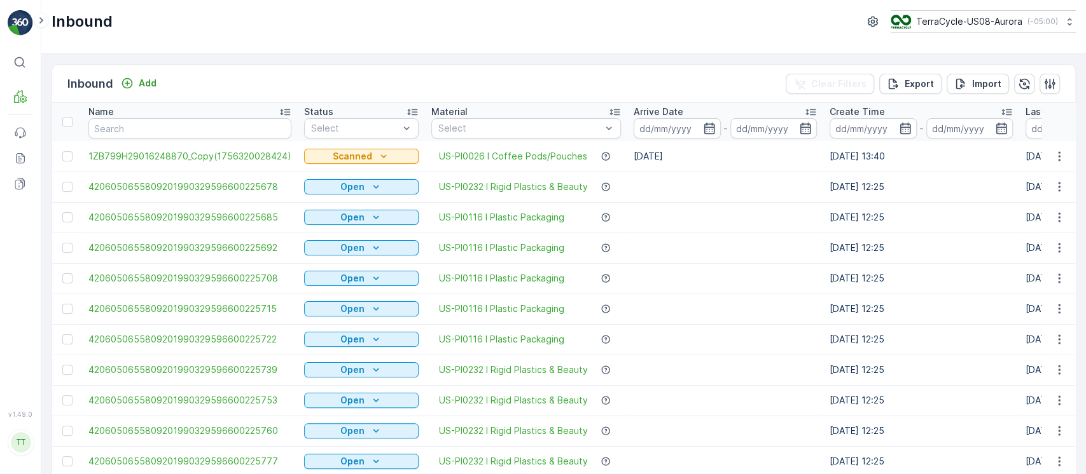
click at [163, 138] on input "text" at bounding box center [189, 128] width 203 height 20
paste input "1Z1AR8619094813423"
type input "1Z1AR8619094813423"
click at [163, 138] on input "1Z1AR8619094813423" at bounding box center [189, 128] width 203 height 20
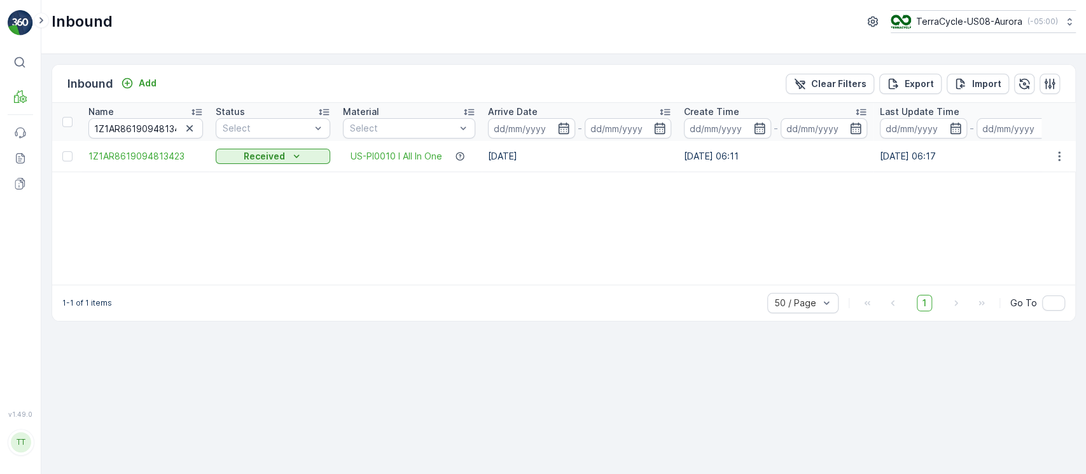
click at [1053, 163] on td at bounding box center [1058, 156] width 34 height 31
click at [1060, 152] on icon "button" at bounding box center [1059, 156] width 13 height 13
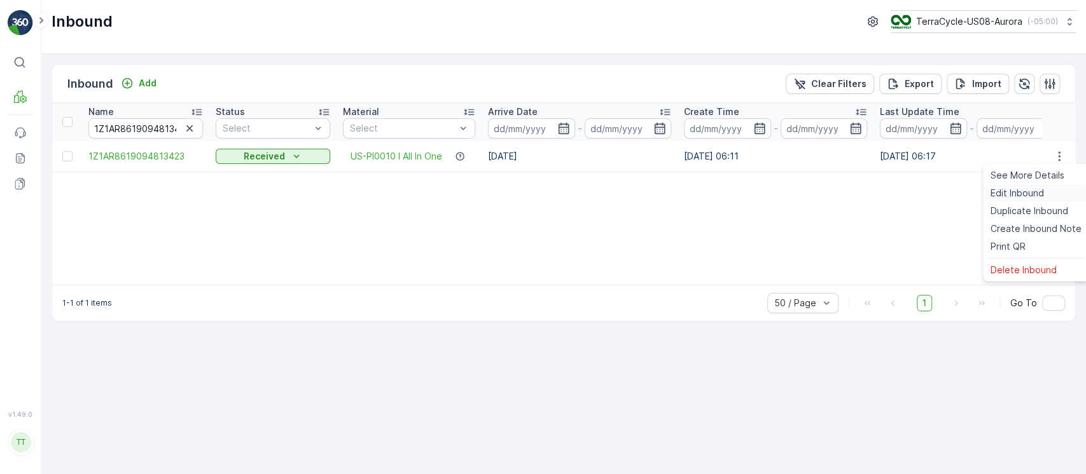
click at [1040, 196] on span "Edit Inbound" at bounding box center [1016, 193] width 53 height 13
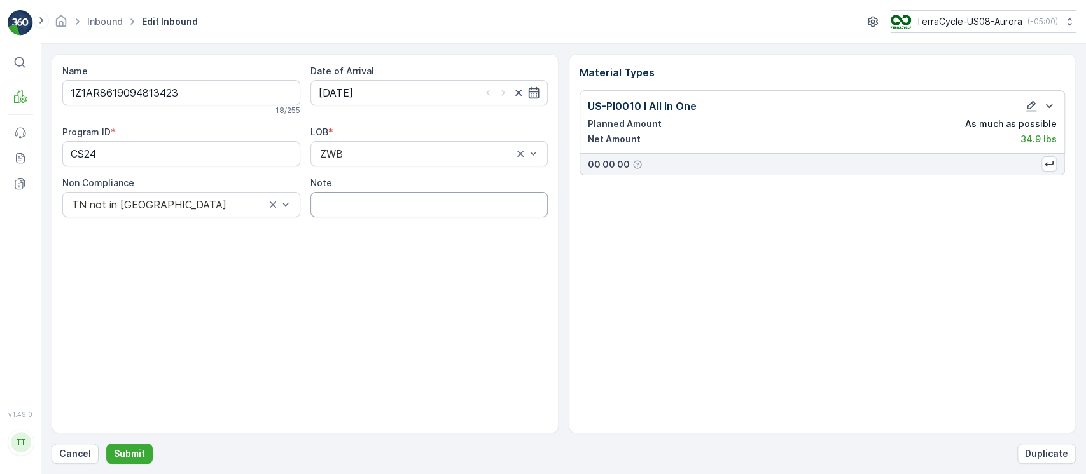
click at [439, 205] on input "Note" at bounding box center [429, 204] width 238 height 25
paste input "Solved. I didn't upload the file on time (Manual File) GV Aug 27, 2025"
type input "Solved. I didn't upload the file on time (Manual File) GV Aug 27, 2025"
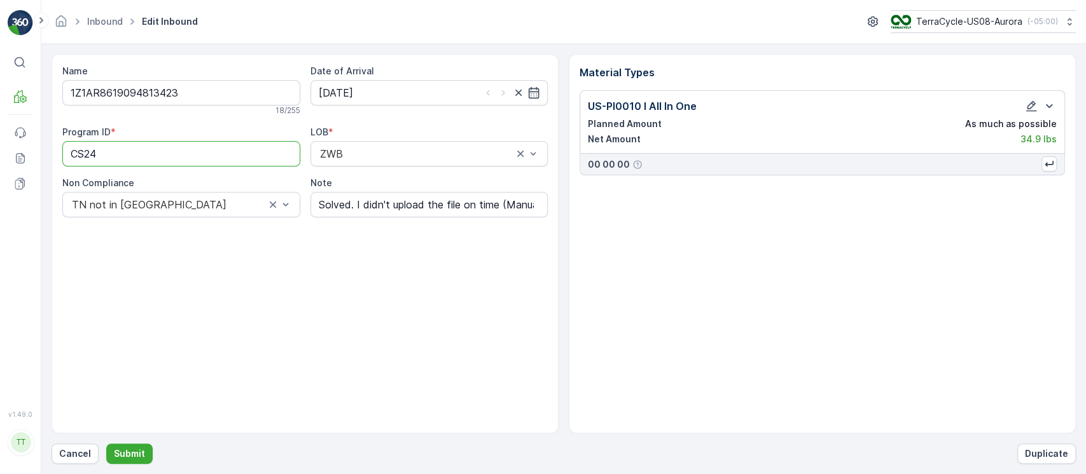
click at [221, 141] on ID "CS24" at bounding box center [181, 153] width 238 height 25
paste ID "-L"
type ID "CS24-L"
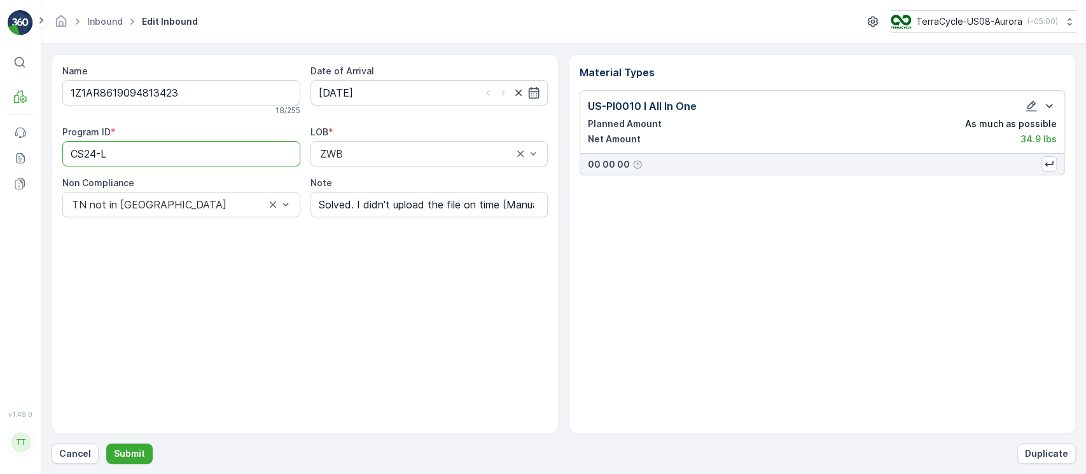
click at [106, 444] on button "Submit" at bounding box center [129, 454] width 46 height 20
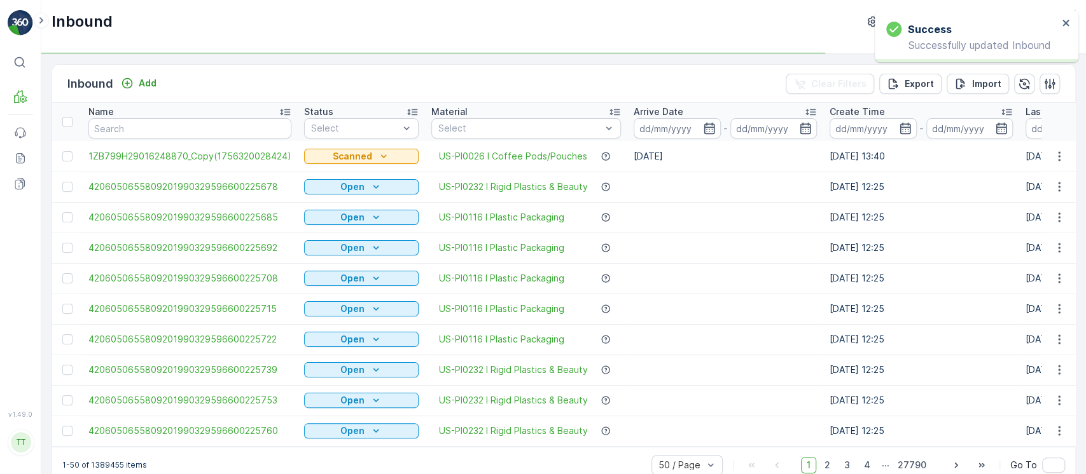
click at [276, 127] on input "text" at bounding box center [189, 128] width 203 height 20
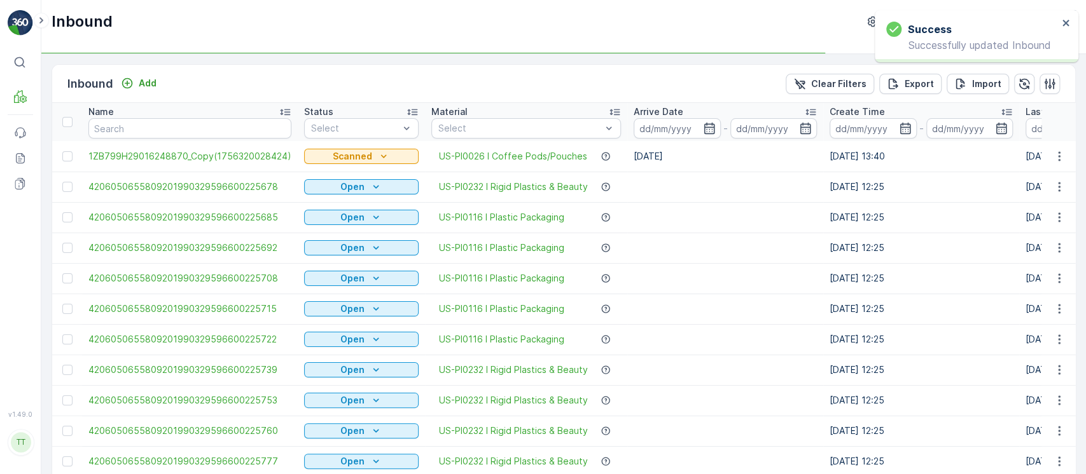
type input "1Z1AR8619094835981"
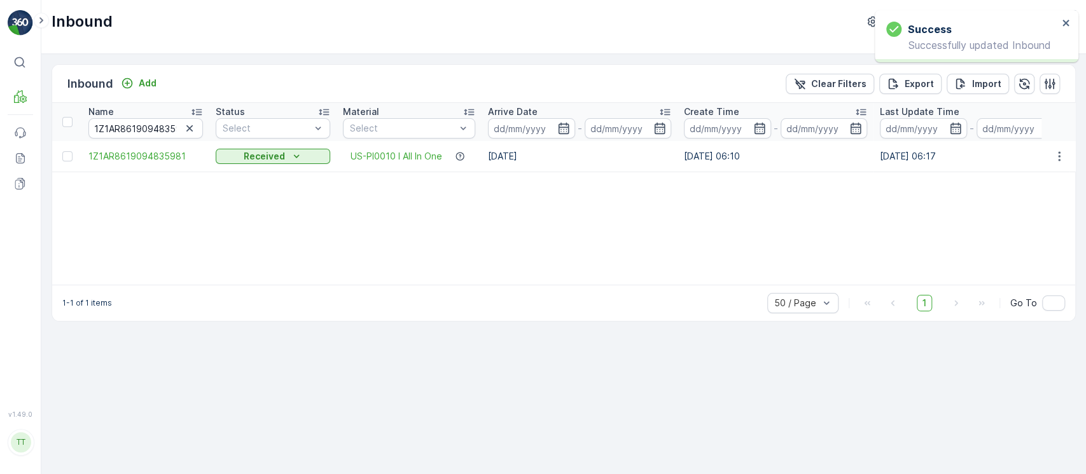
click at [1058, 154] on icon "button" at bounding box center [1059, 156] width 13 height 13
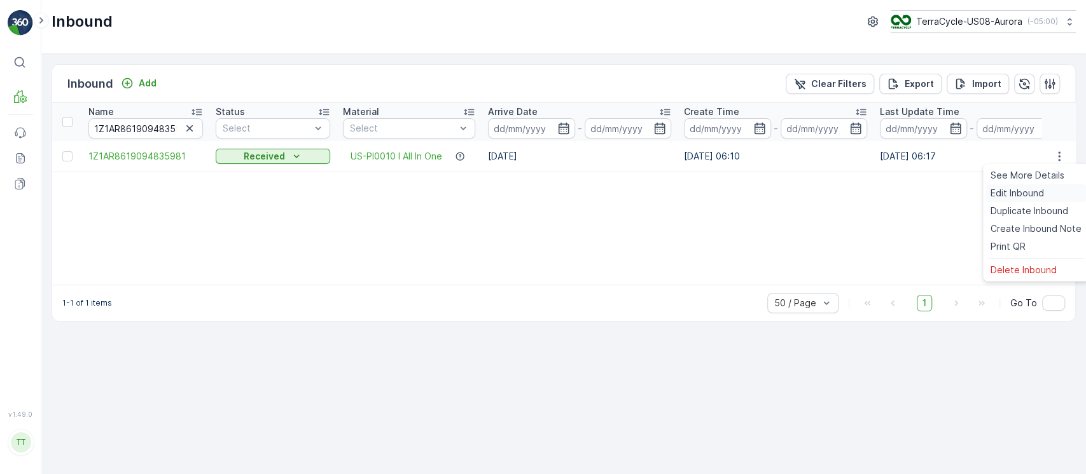
click at [1055, 190] on div "Edit Inbound" at bounding box center [1035, 193] width 101 height 18
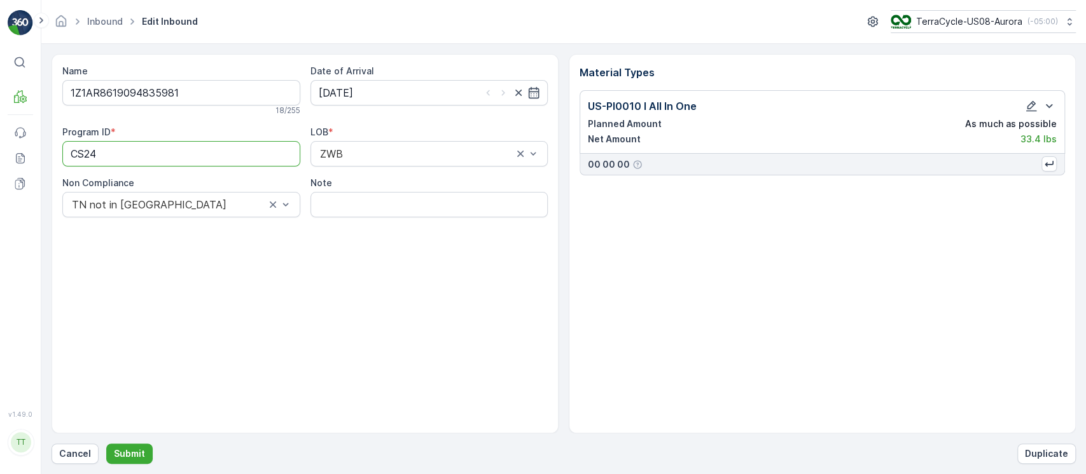
drag, startPoint x: 219, startPoint y: 163, endPoint x: 1, endPoint y: 167, distance: 217.6
click at [0, 167] on div "⌘B MRF Events Reports Documents v 1.49.0 TT TC.GLOBAL clemence.vasseur@terracyc…" at bounding box center [543, 237] width 1086 height 474
paste ID "-L"
type ID "CS24-L"
click at [443, 204] on input "Note" at bounding box center [429, 204] width 238 height 25
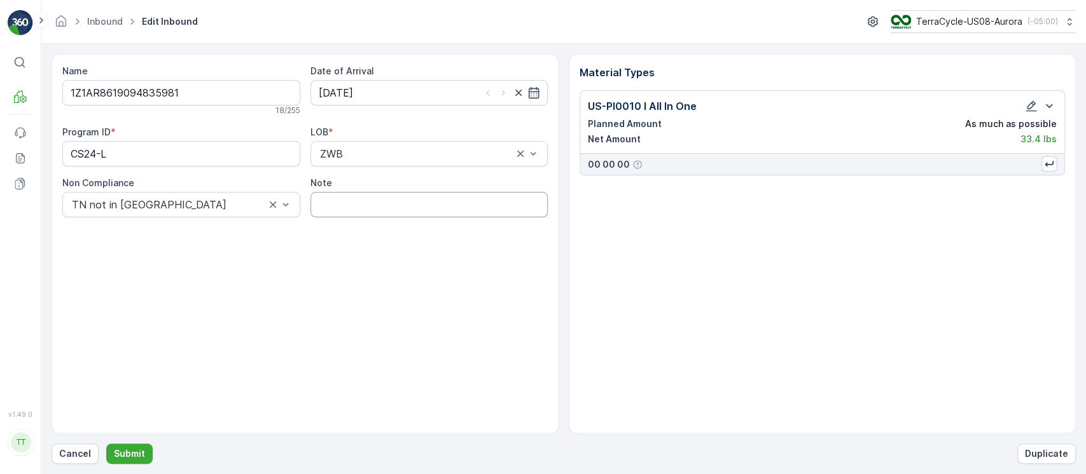
paste input "Solved. I didn't upload the file on time (Manual File) GV Aug 27, 2025"
type input "Solved. I didn't upload the file on time (Manual File) GV Aug 27, 2025"
click at [106, 444] on button "Submit" at bounding box center [129, 454] width 46 height 20
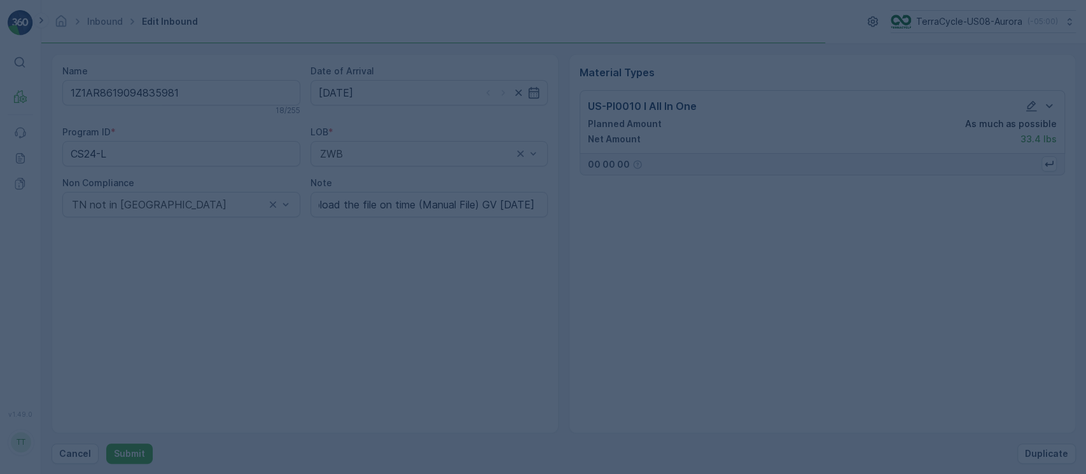
scroll to position [0, 0]
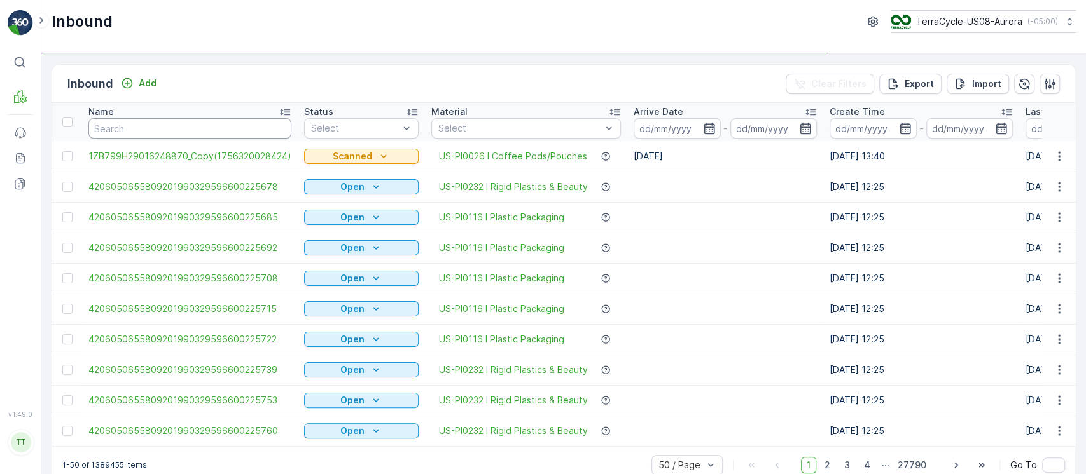
click at [266, 130] on input "text" at bounding box center [189, 128] width 203 height 20
paste input "1Z1AR8619090116096"
type input "1Z1AR8619090116096"
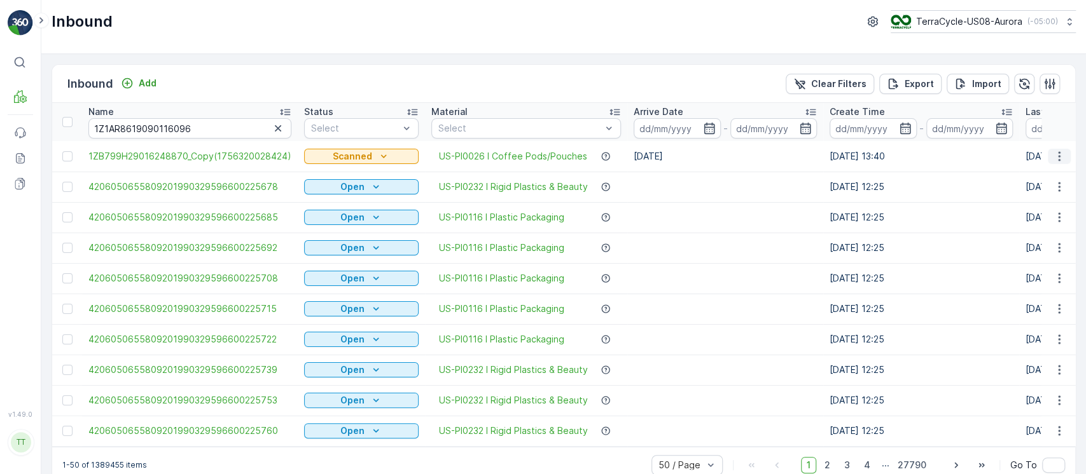
click at [1058, 155] on icon "button" at bounding box center [1059, 156] width 13 height 13
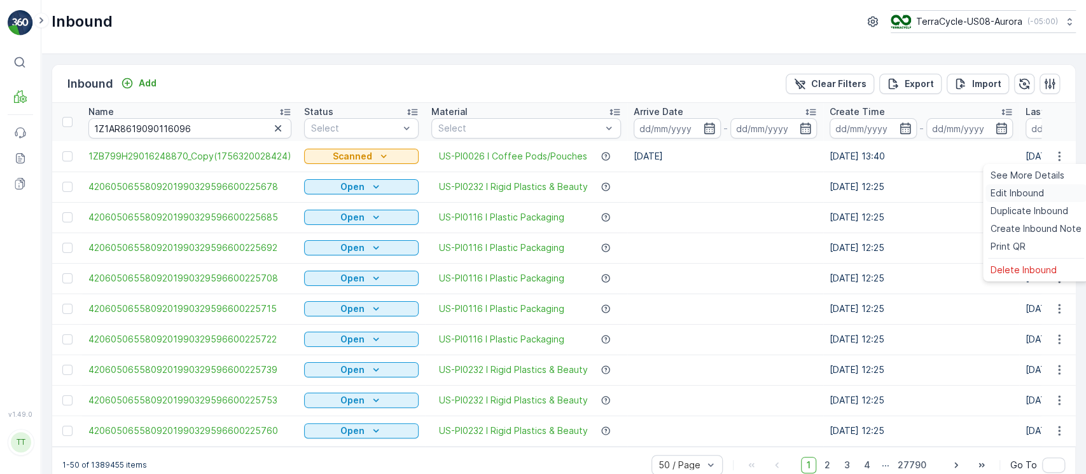
click at [1044, 193] on div "Edit Inbound" at bounding box center [1035, 193] width 101 height 18
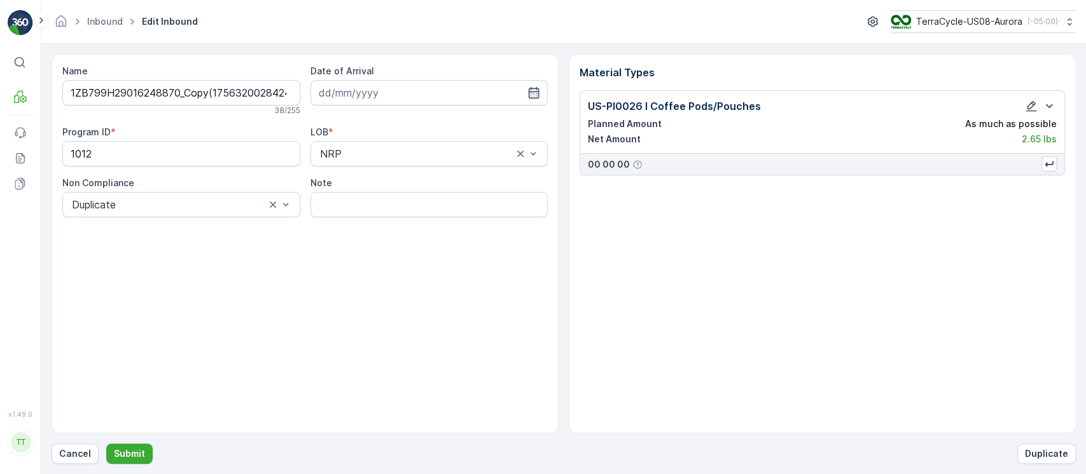
type input "27.08.2025"
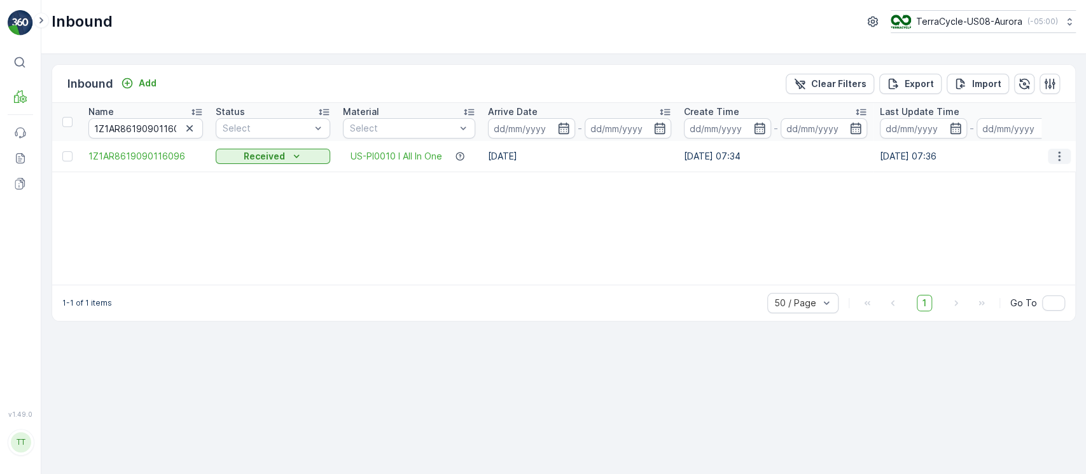
click at [1061, 162] on button "button" at bounding box center [1058, 156] width 23 height 15
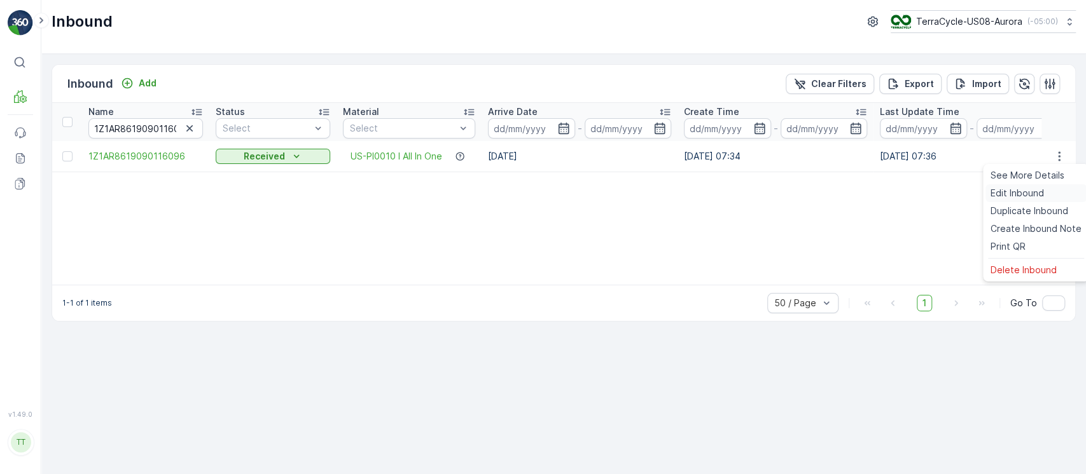
click at [1047, 194] on div "Edit Inbound" at bounding box center [1035, 193] width 101 height 18
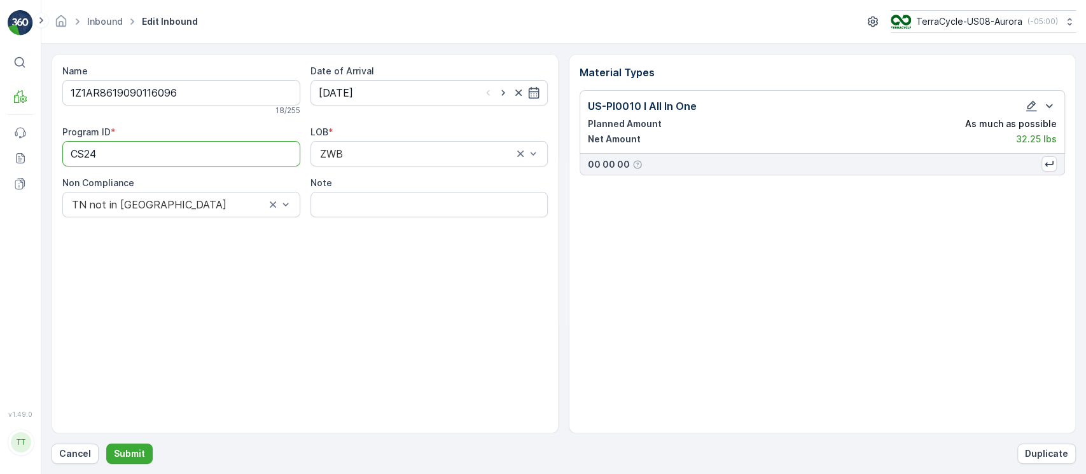
drag, startPoint x: 202, startPoint y: 156, endPoint x: 2, endPoint y: 148, distance: 200.5
click at [0, 148] on div "⌘B MRF Events Reports Documents v 1.49.0 TT TC.GLOBAL clemence.vasseur@terracyc…" at bounding box center [543, 237] width 1086 height 474
paste ID "-M"
type ID "CS24-M"
click at [480, 196] on input "Note" at bounding box center [429, 204] width 238 height 25
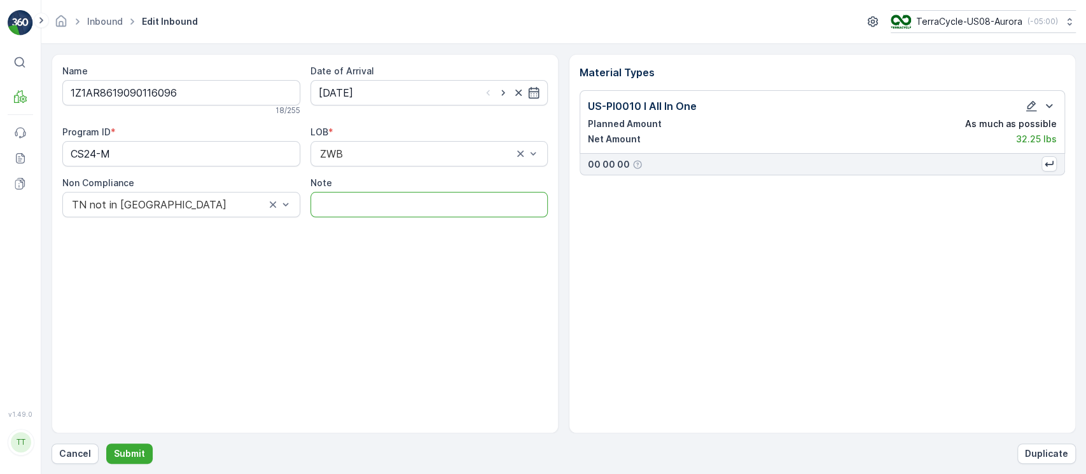
paste input "Solved. I didn't upload the file on time (Manual File) GV Aug 27, 2025"
type input "Solved. I didn't upload the file on time (Manual File) GV Aug 27, 2025"
click at [106, 444] on button "Submit" at bounding box center [129, 454] width 46 height 20
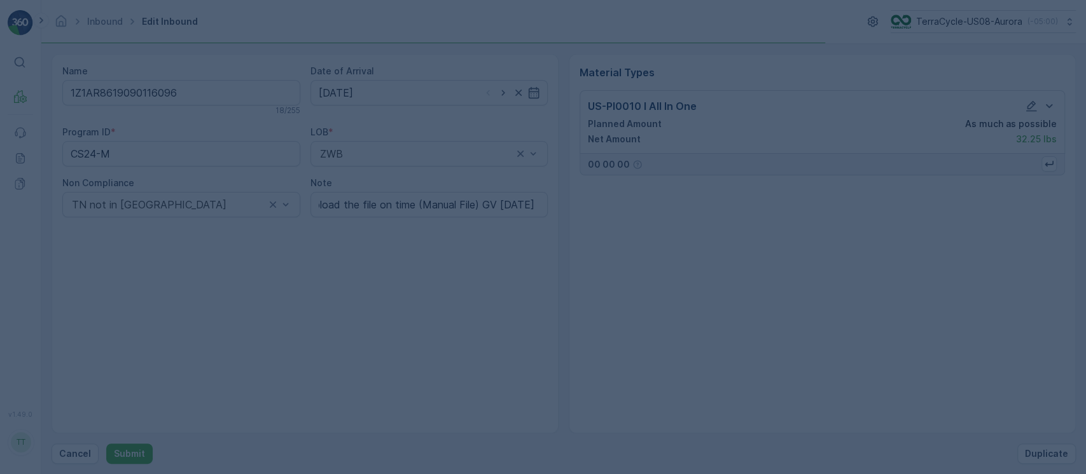
scroll to position [0, 0]
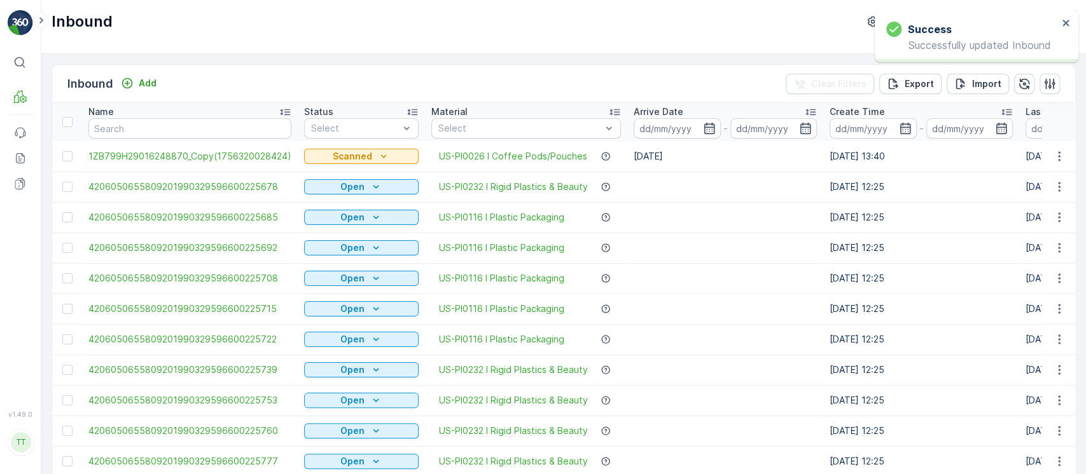
click at [265, 122] on input "text" at bounding box center [189, 128] width 203 height 20
paste input "4206050655809201990329596600225463"
type input "4206050655809201990329596600225463"
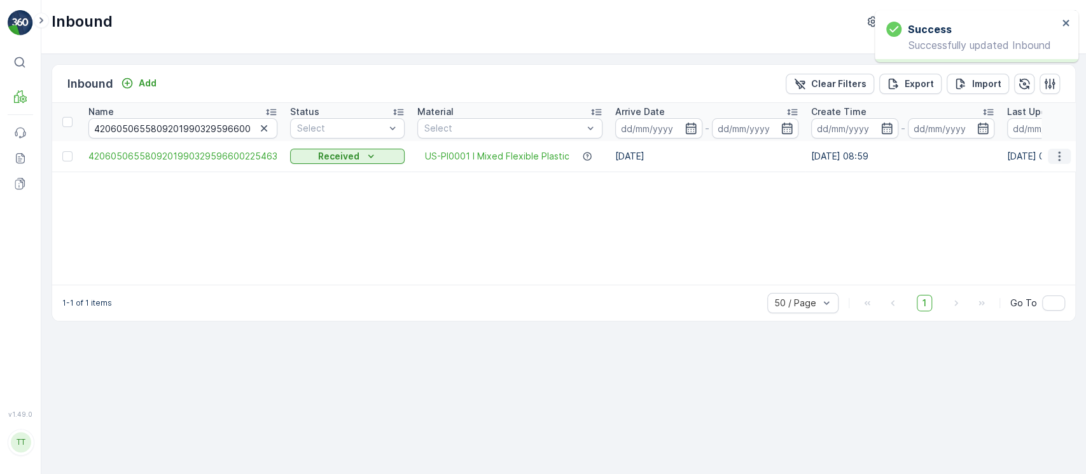
click at [1055, 163] on button "button" at bounding box center [1058, 156] width 23 height 15
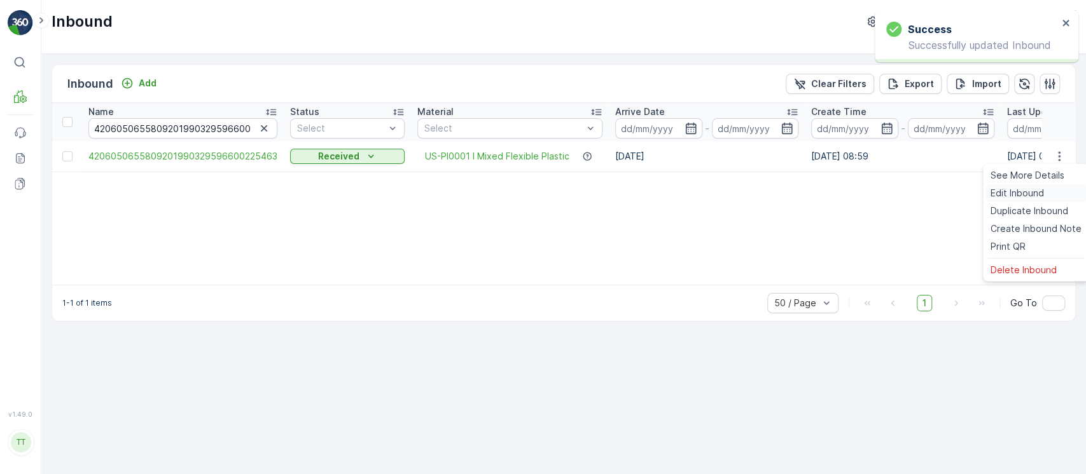
click at [1041, 191] on span "Edit Inbound" at bounding box center [1016, 193] width 53 height 13
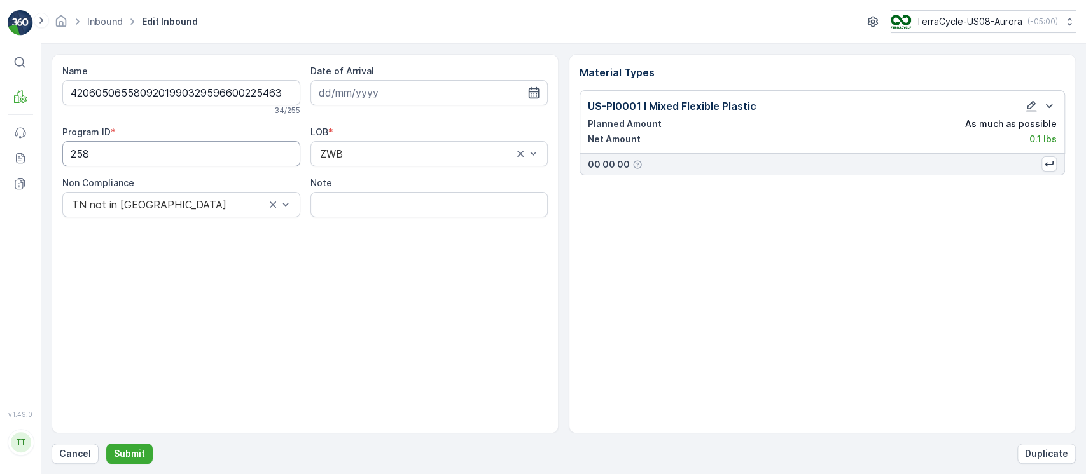
type input "21.08.2025"
drag, startPoint x: 209, startPoint y: 156, endPoint x: 0, endPoint y: 155, distance: 209.2
click at [0, 155] on div "⌘B MRF Events Reports Documents v 1.49.0 TT TC.GLOBAL clemence.vasseur@terracyc…" at bounding box center [543, 237] width 1086 height 474
paste ID "CS33-P"
type ID "CS33-P"
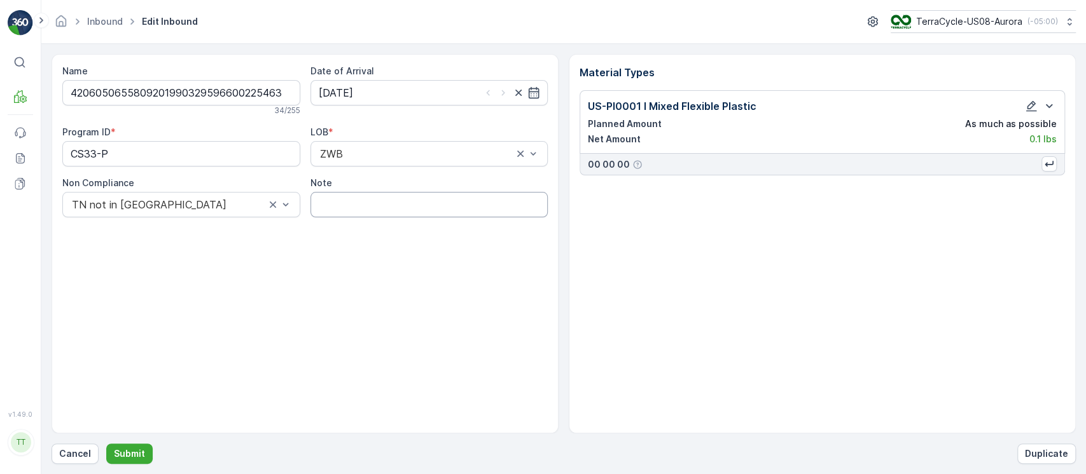
click at [466, 211] on input "Note" at bounding box center [429, 204] width 238 height 25
paste input "Solved. I didn't upload the file on time (Manual File) GV Aug 27, 2025"
type input "Solved. I didn't upload the file on time (Manual File) GV Aug 27, 2025"
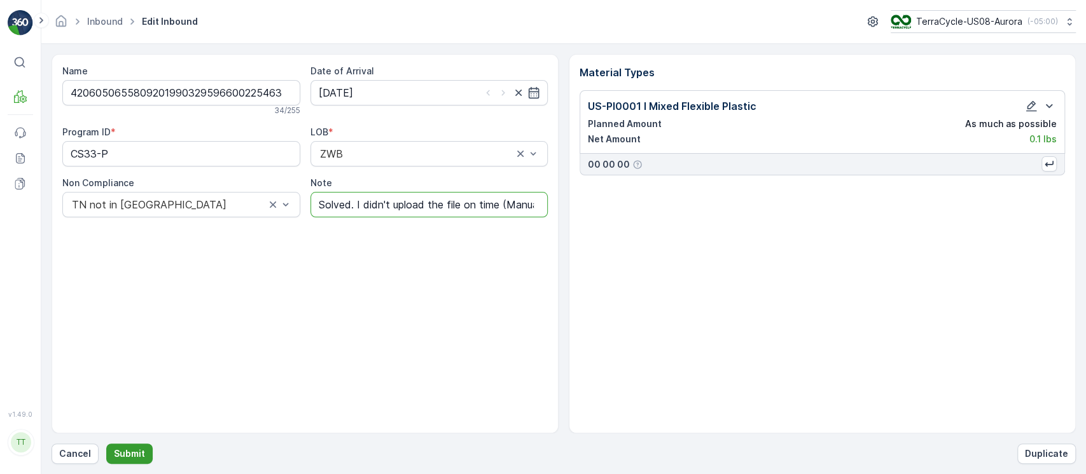
click at [134, 459] on p "Submit" at bounding box center [129, 454] width 31 height 13
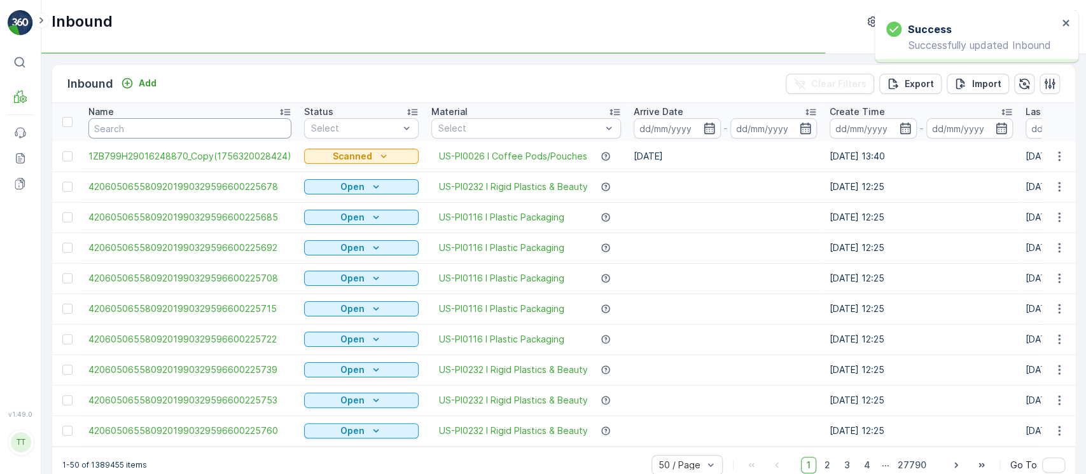
click at [183, 132] on input "text" at bounding box center [189, 128] width 203 height 20
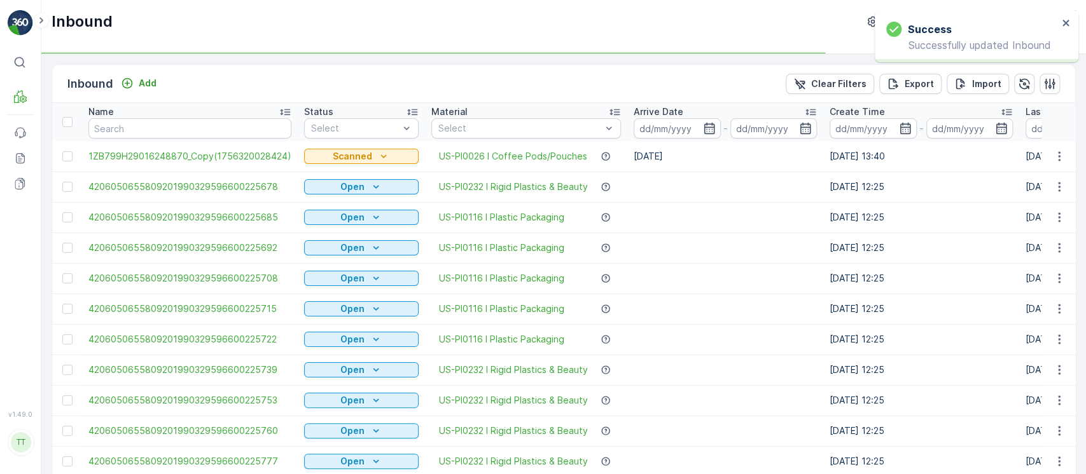
type input "4206050655809201990329596600225456"
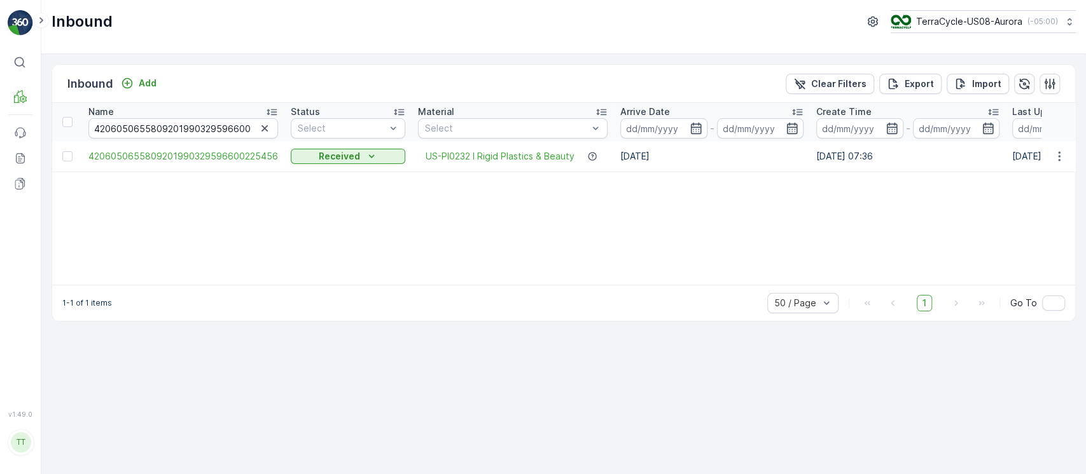
click at [1058, 156] on icon "button" at bounding box center [1059, 156] width 2 height 10
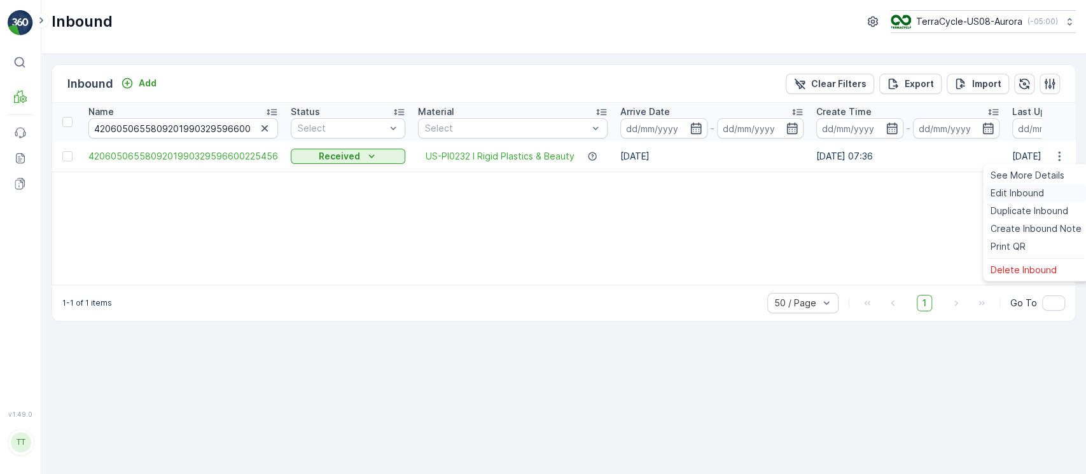
click at [1056, 196] on div "Edit Inbound" at bounding box center [1035, 193] width 101 height 18
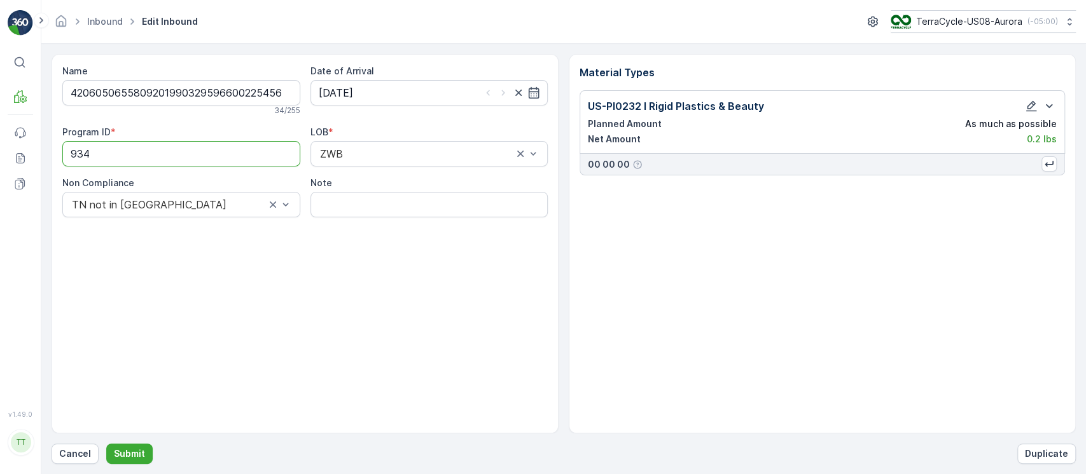
drag, startPoint x: 189, startPoint y: 156, endPoint x: 3, endPoint y: 139, distance: 187.1
click at [0, 137] on div "⌘B MRF Events Reports Documents v 1.49.0 TT TC.GLOBAL clemence.vasseur@terracyc…" at bounding box center [543, 237] width 1086 height 474
paste ID "SW2-P"
type ID "SW2-P"
click at [403, 213] on input "Note" at bounding box center [429, 204] width 238 height 25
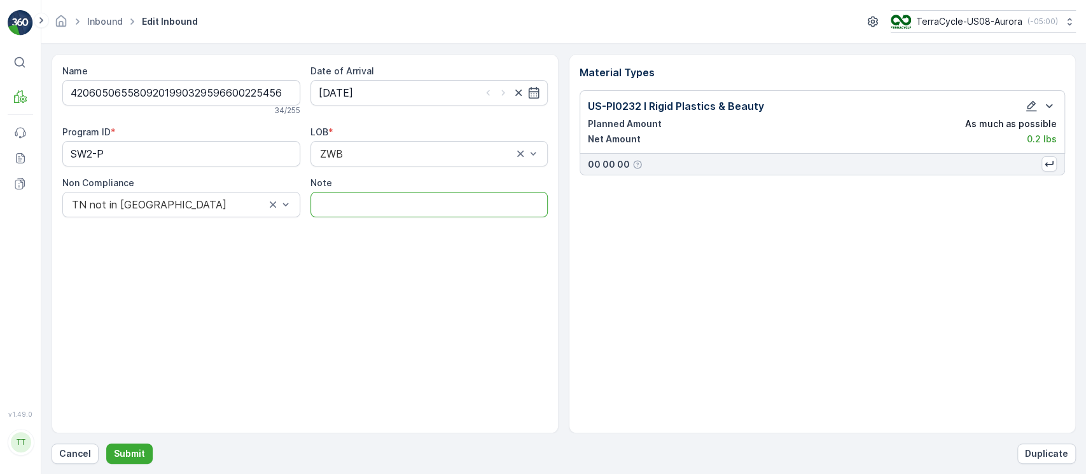
paste input "Solved. I didn't upload the file on time (Manual File) GV Aug 27, 2025"
type input "Solved. I didn't upload the file on time (Manual File) GV Aug 27, 2025"
click at [106, 444] on button "Submit" at bounding box center [129, 454] width 46 height 20
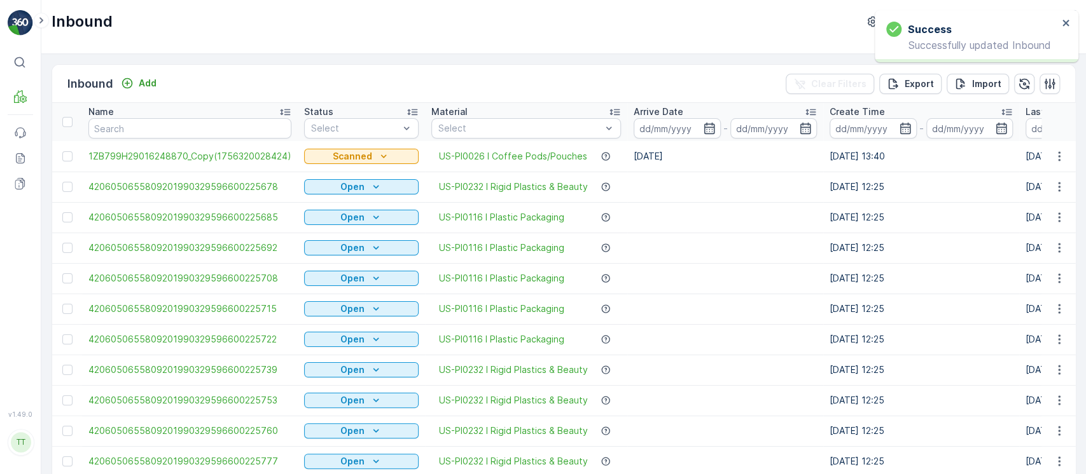
click at [175, 135] on input "text" at bounding box center [189, 128] width 203 height 20
paste input "4206050655809201990329596600225401"
type input "4206050655809201990329596600225401"
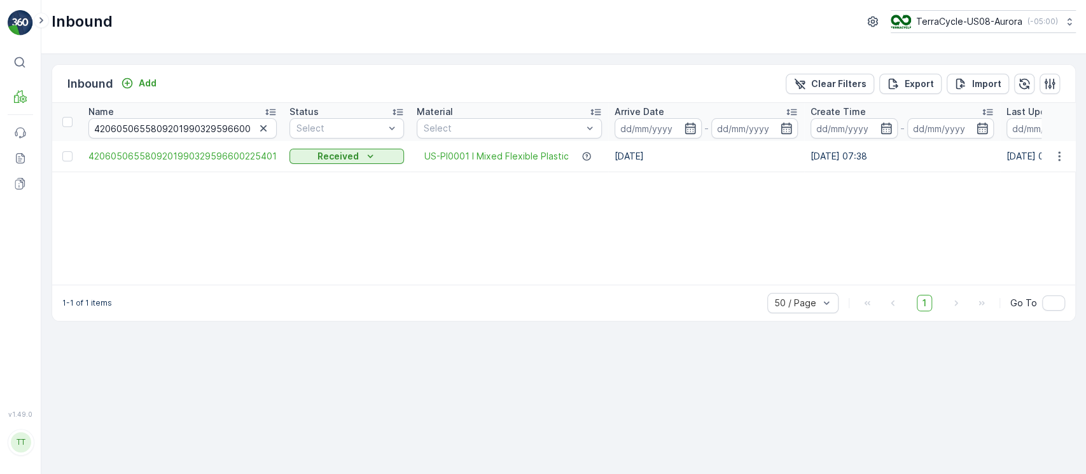
click at [1056, 160] on icon "button" at bounding box center [1059, 156] width 13 height 13
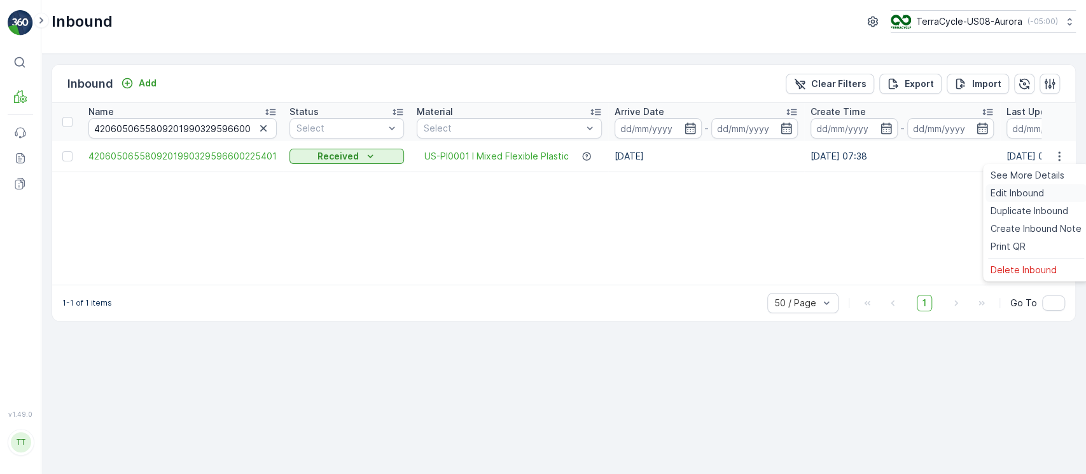
click at [1051, 195] on div "Edit Inbound" at bounding box center [1035, 193] width 101 height 18
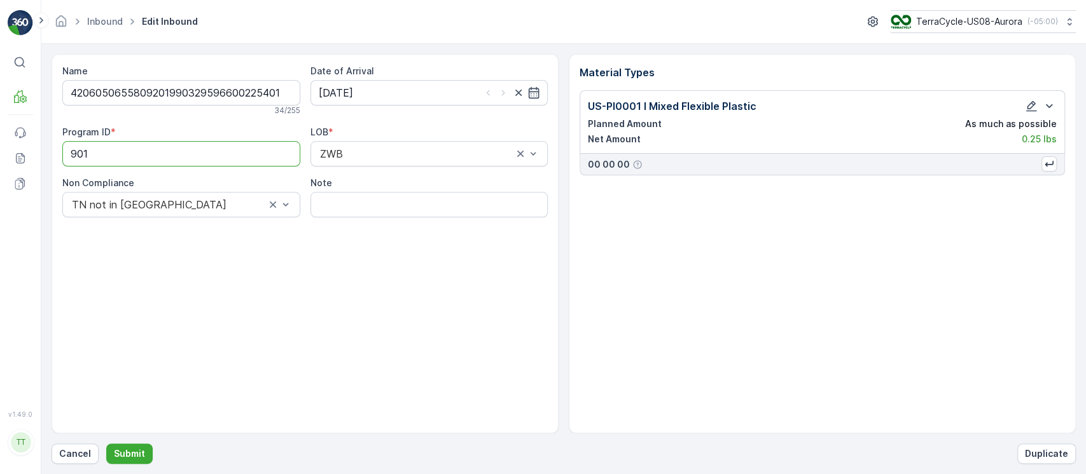
drag, startPoint x: 205, startPoint y: 149, endPoint x: 0, endPoint y: 130, distance: 206.3
click at [0, 130] on div "⌘B MRF Events Reports Documents v 1.49.0 TT TC.GLOBAL clemence.vasseur@terracyc…" at bounding box center [543, 237] width 1086 height 474
paste ID "CS33-P"
type ID "CS33-P"
click at [434, 201] on input "Note" at bounding box center [429, 204] width 238 height 25
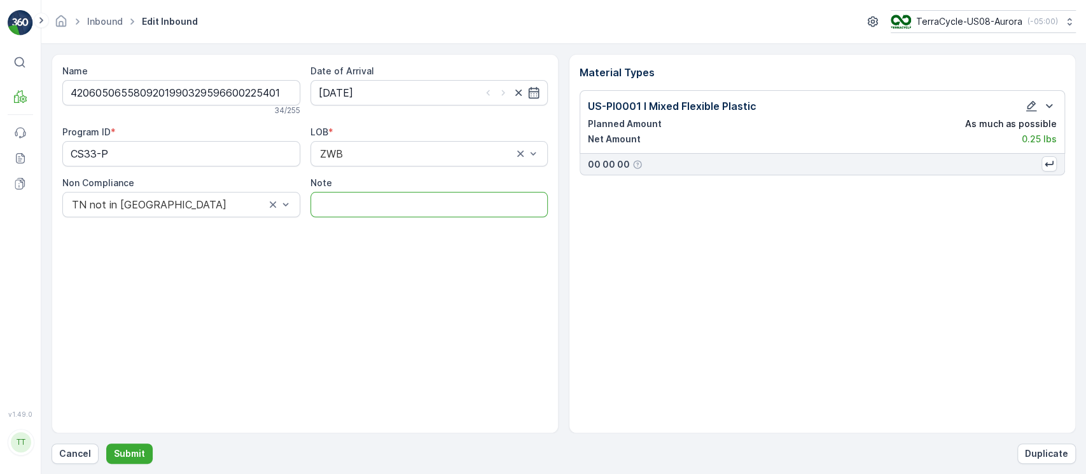
paste input "Solved. I didn't upload the file on time (Manual File) GV Aug 27, 2025"
type input "Solved. I didn't upload the file on time (Manual File) GV Aug 27, 2025"
click at [106, 444] on button "Submit" at bounding box center [129, 454] width 46 height 20
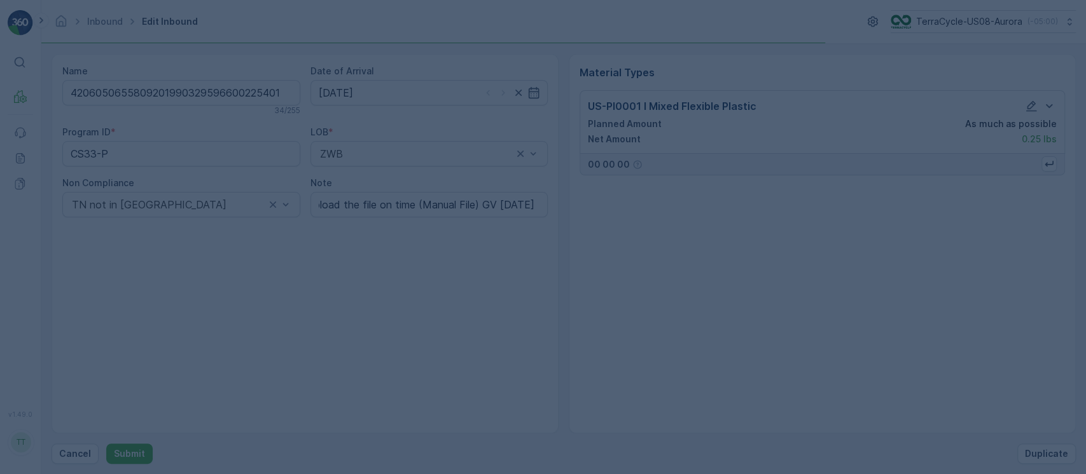
scroll to position [0, 0]
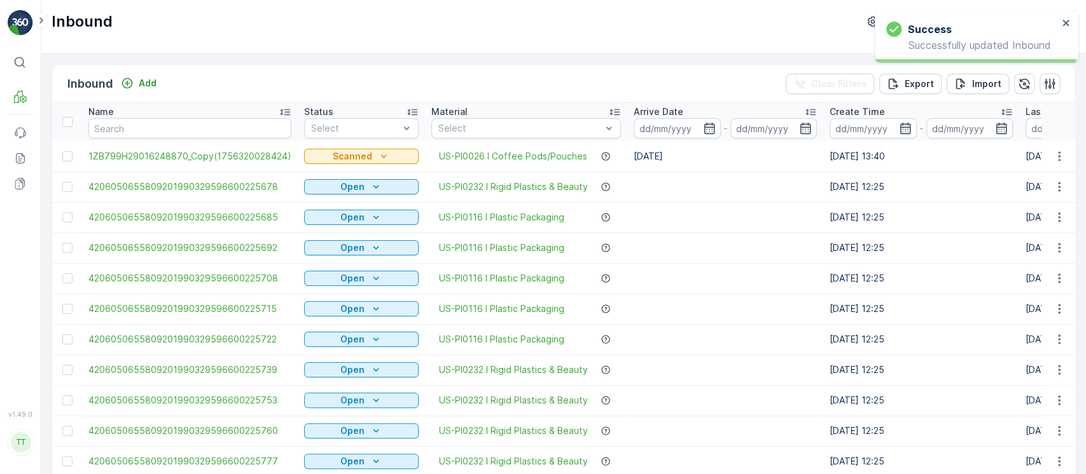
click at [175, 137] on input "text" at bounding box center [189, 128] width 203 height 20
paste input "4206050655809201990329596600225746"
type input "4206050655809201990329596600225746"
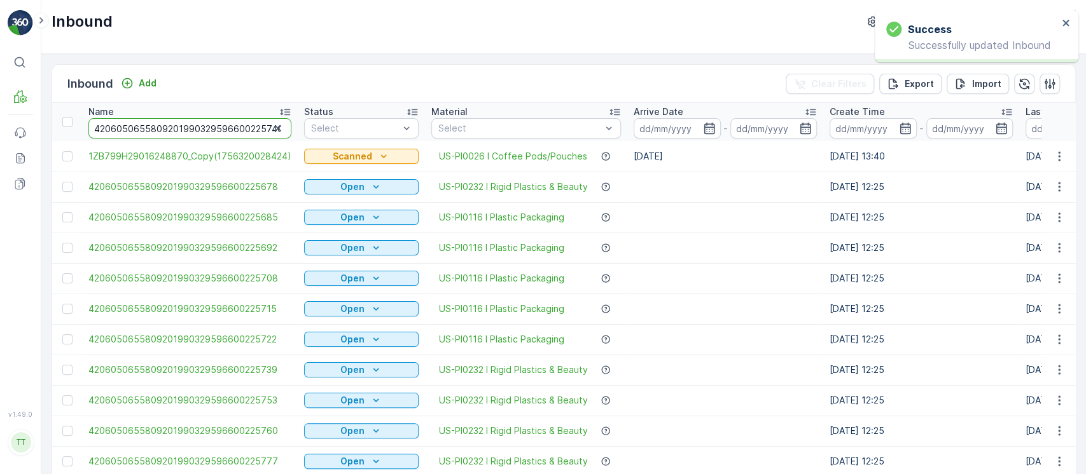
scroll to position [0, 4]
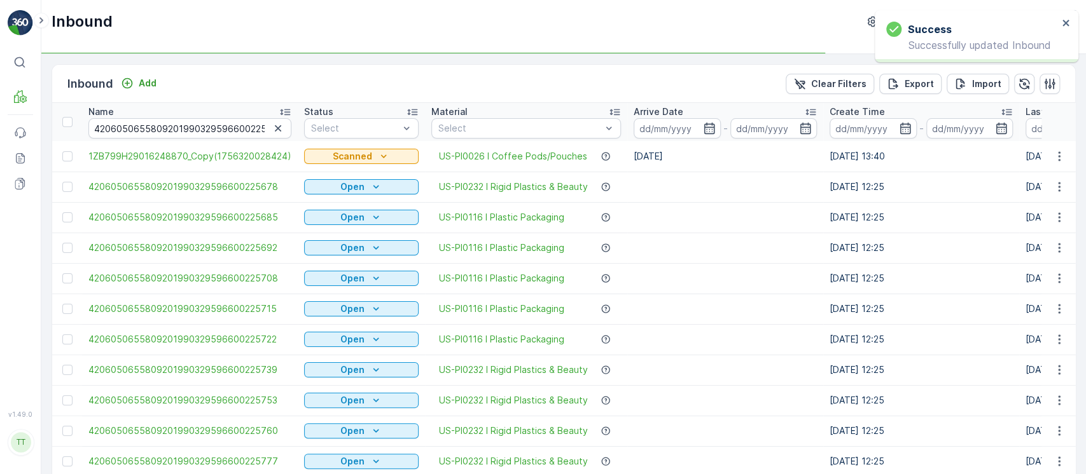
click at [859, 306] on td "27.08.2025 12:25" at bounding box center [921, 309] width 196 height 31
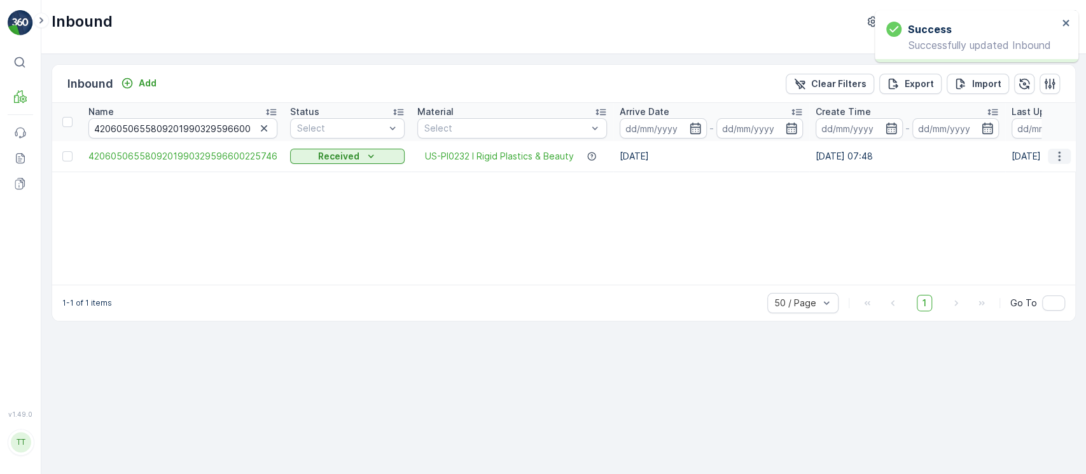
click at [1053, 156] on icon "button" at bounding box center [1059, 156] width 13 height 13
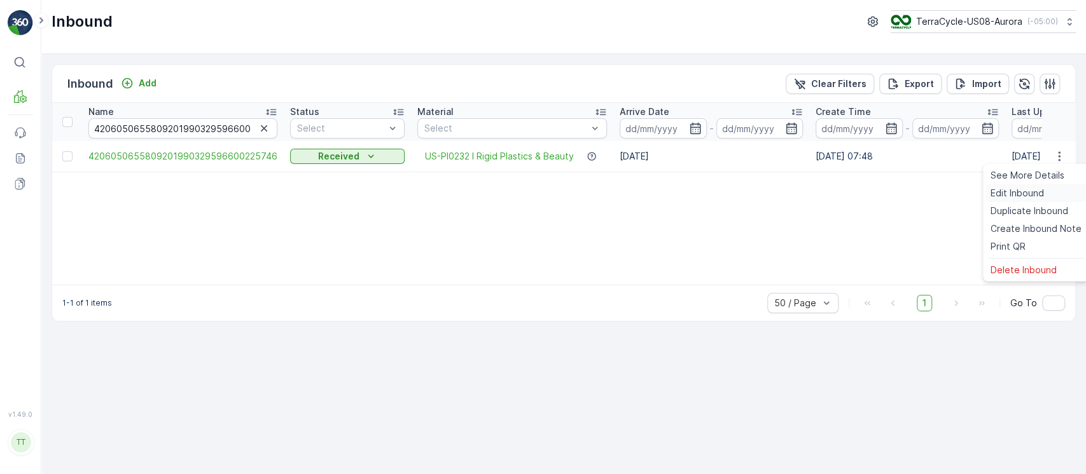
click at [1044, 190] on div "Edit Inbound" at bounding box center [1035, 193] width 101 height 18
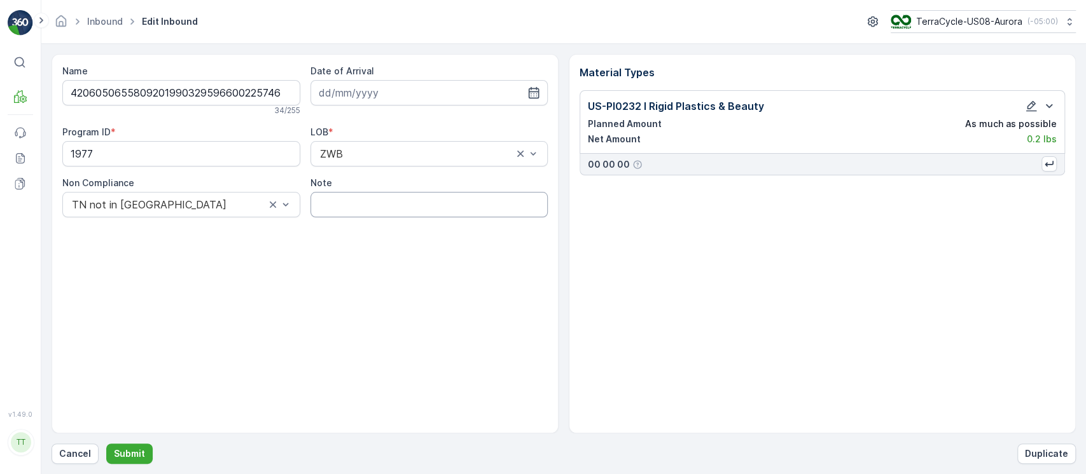
type input "19.08.2025"
click at [408, 206] on input "Note" at bounding box center [429, 204] width 238 height 25
paste input "Solved. I didn't upload the file on time (Manual File) GV Aug 27, 2025"
type input "Solved. I didn't upload the file on time (Manual File) GV Aug 27, 2025"
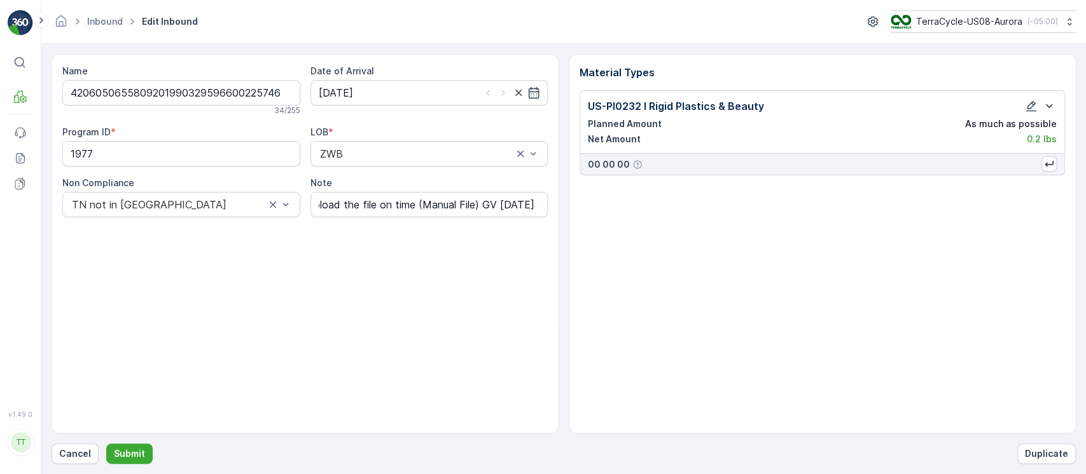
scroll to position [0, 0]
drag, startPoint x: 170, startPoint y: 149, endPoint x: 0, endPoint y: 117, distance: 173.5
click at [0, 117] on div "⌘B MRF Events Reports Documents v 1.49.0 TT TC.GLOBAL clemence.vasseur@terracyc…" at bounding box center [543, 237] width 1086 height 474
paste ID "SW2-P"
type ID "SW2-P"
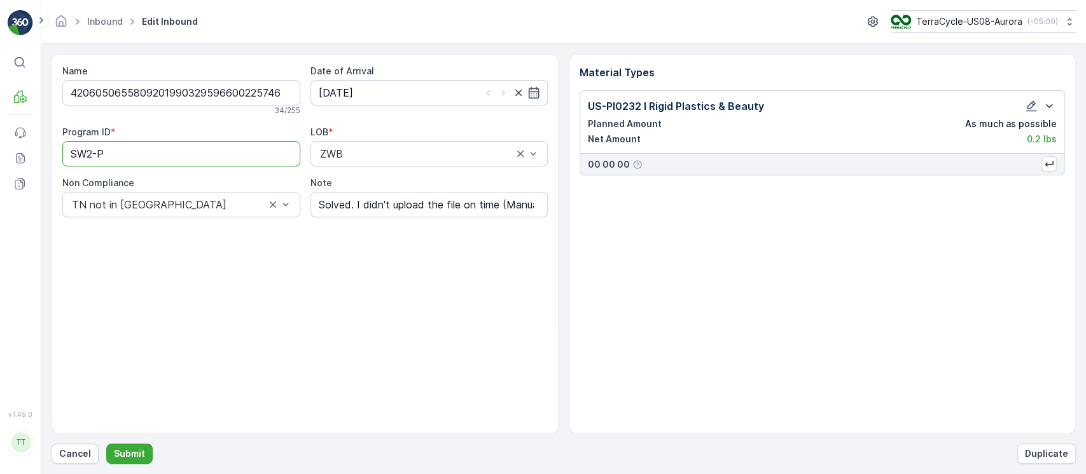
click at [106, 444] on button "Submit" at bounding box center [129, 454] width 46 height 20
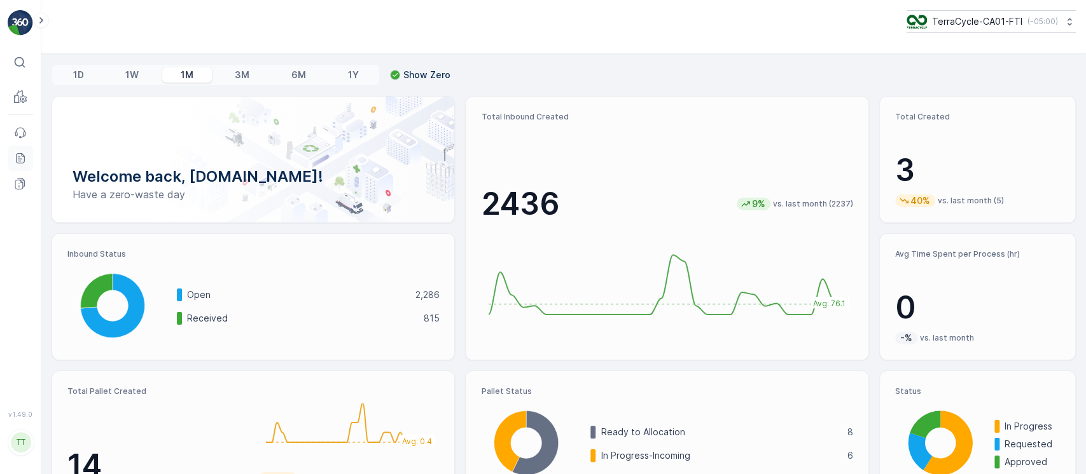
click at [23, 160] on icon at bounding box center [20, 158] width 13 height 13
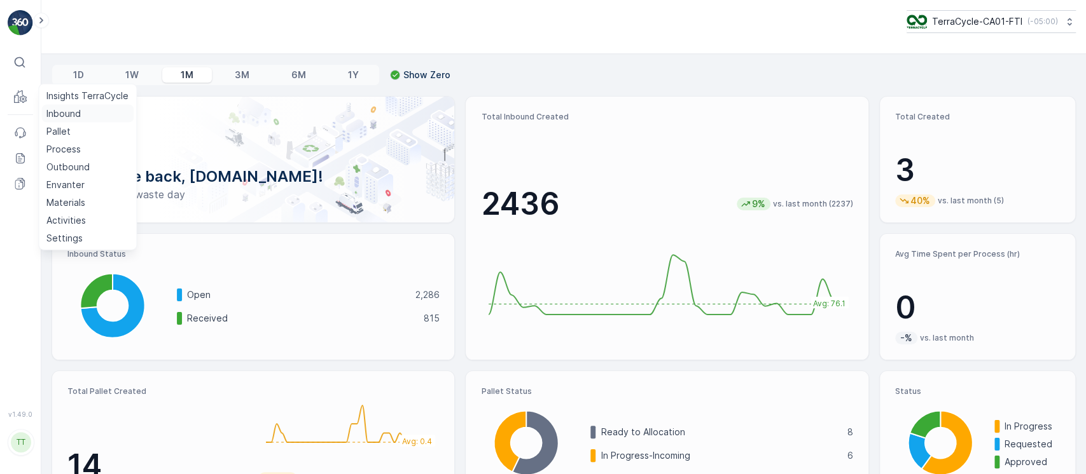
click at [48, 108] on p "Inbound" at bounding box center [63, 113] width 34 height 13
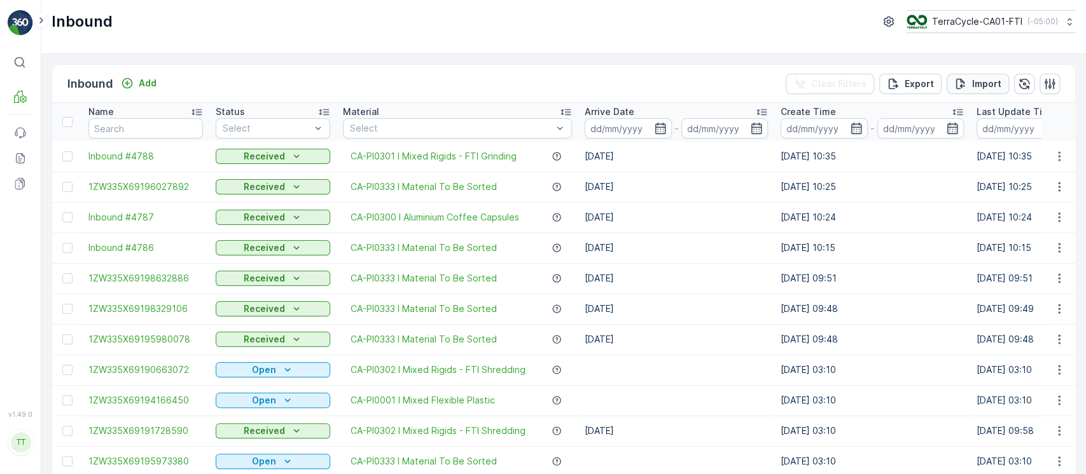
click at [992, 84] on p "Import" at bounding box center [986, 84] width 29 height 13
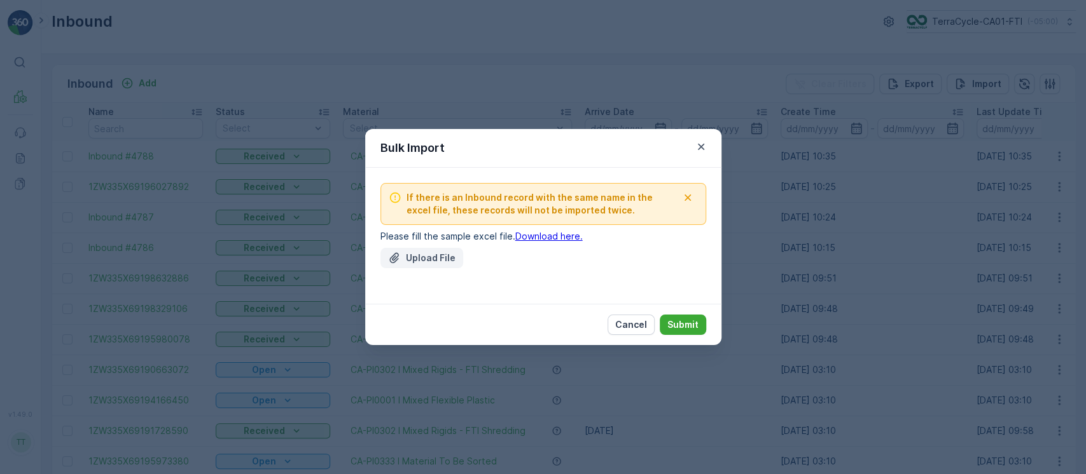
click at [458, 257] on button "Upload File" at bounding box center [421, 258] width 83 height 20
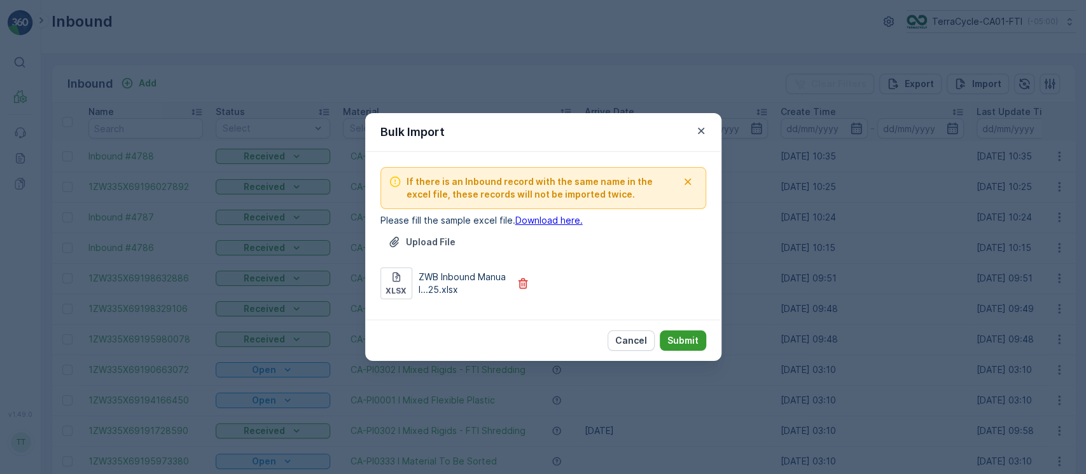
click at [701, 347] on button "Submit" at bounding box center [683, 341] width 46 height 20
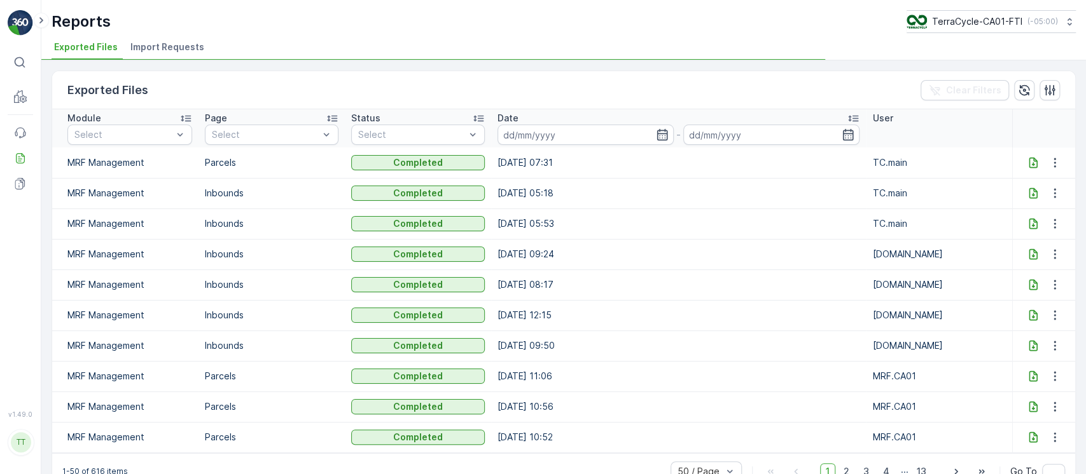
click at [164, 50] on span "Import Requests" at bounding box center [167, 47] width 74 height 13
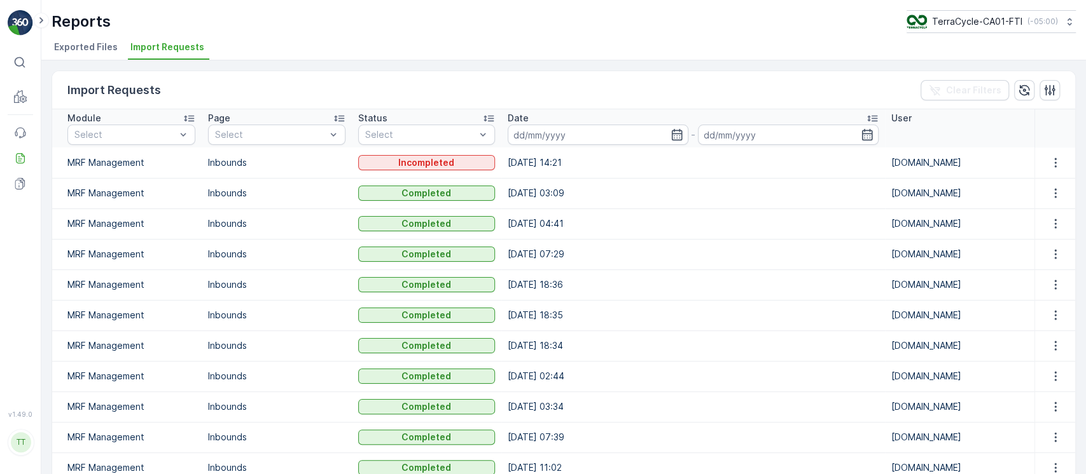
click at [1046, 150] on td at bounding box center [1054, 163] width 41 height 31
click at [1054, 159] on icon "button" at bounding box center [1055, 163] width 2 height 10
click at [1048, 176] on div "See More Details" at bounding box center [1054, 181] width 81 height 11
click at [1019, 89] on icon "button" at bounding box center [1024, 90] width 11 height 11
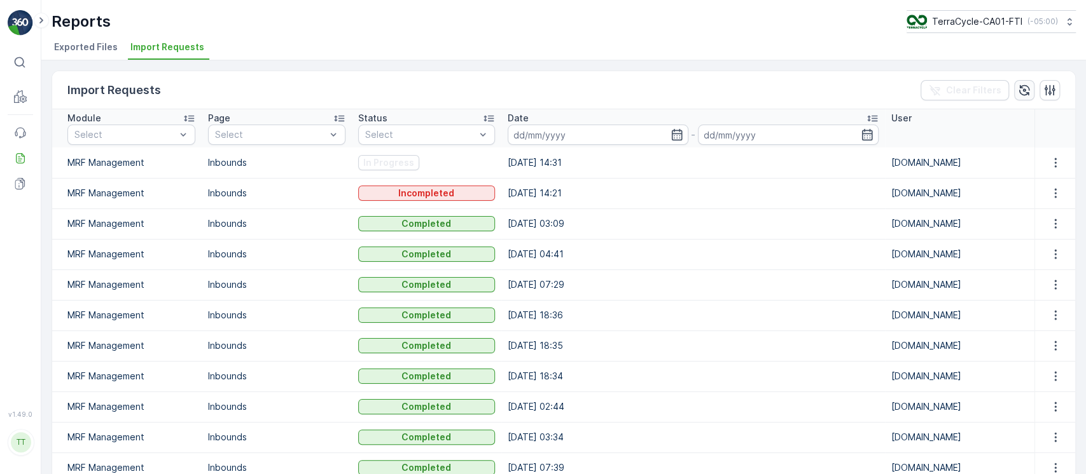
click at [1019, 87] on icon "button" at bounding box center [1024, 90] width 11 height 11
